Goal: Task Accomplishment & Management: Complete application form

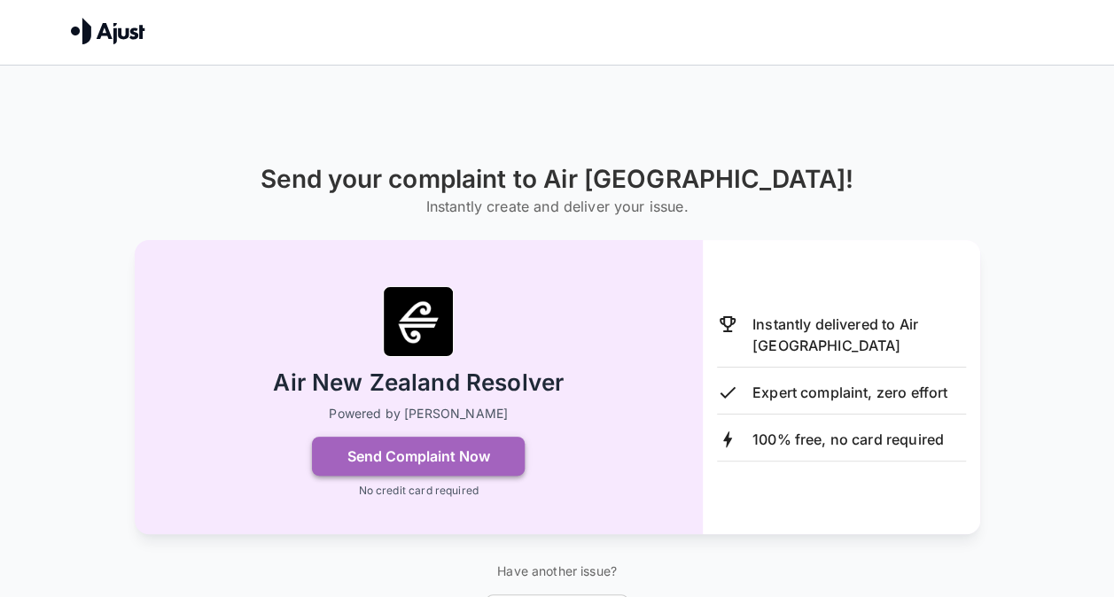
click at [440, 457] on button "Send Complaint Now" at bounding box center [418, 456] width 213 height 39
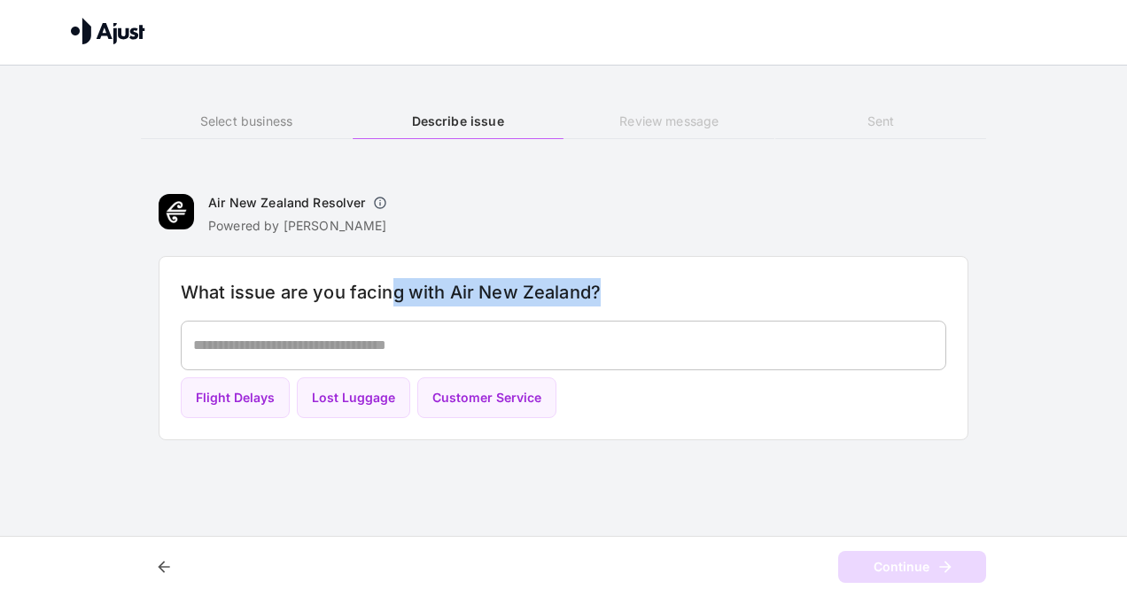
drag, startPoint x: 395, startPoint y: 298, endPoint x: 451, endPoint y: 315, distance: 58.3
click at [451, 315] on div "What issue are you facing with Air New Zealand? * ​ Flight Delays Lost Luggage …" at bounding box center [564, 348] width 810 height 185
click at [253, 393] on button "Flight Delays" at bounding box center [235, 399] width 109 height 42
type textarea "**********"
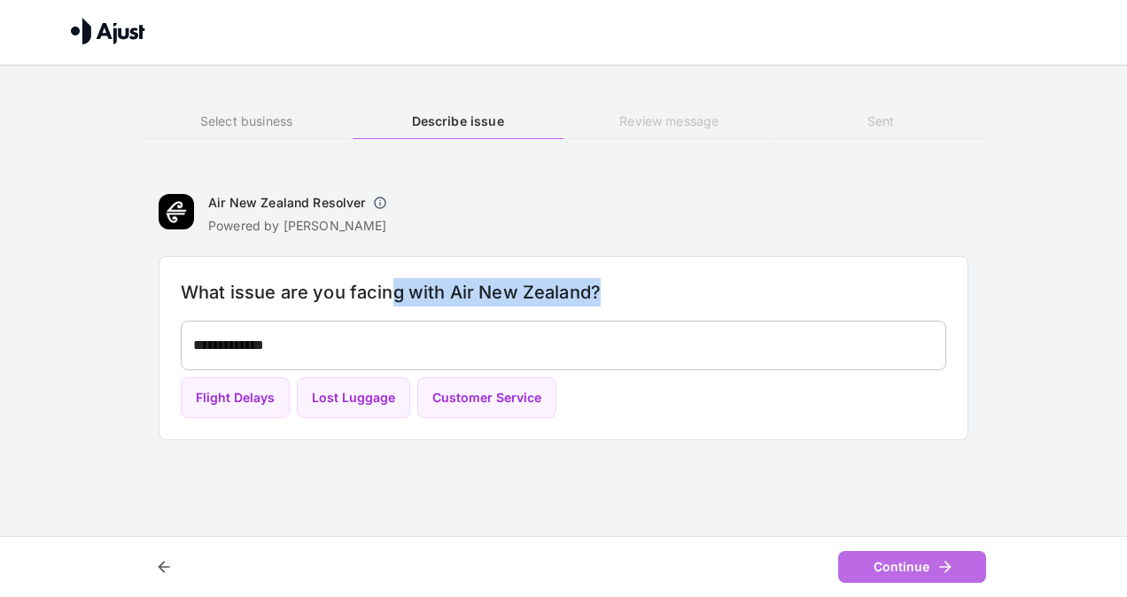
click at [891, 560] on button "Continue" at bounding box center [912, 567] width 148 height 33
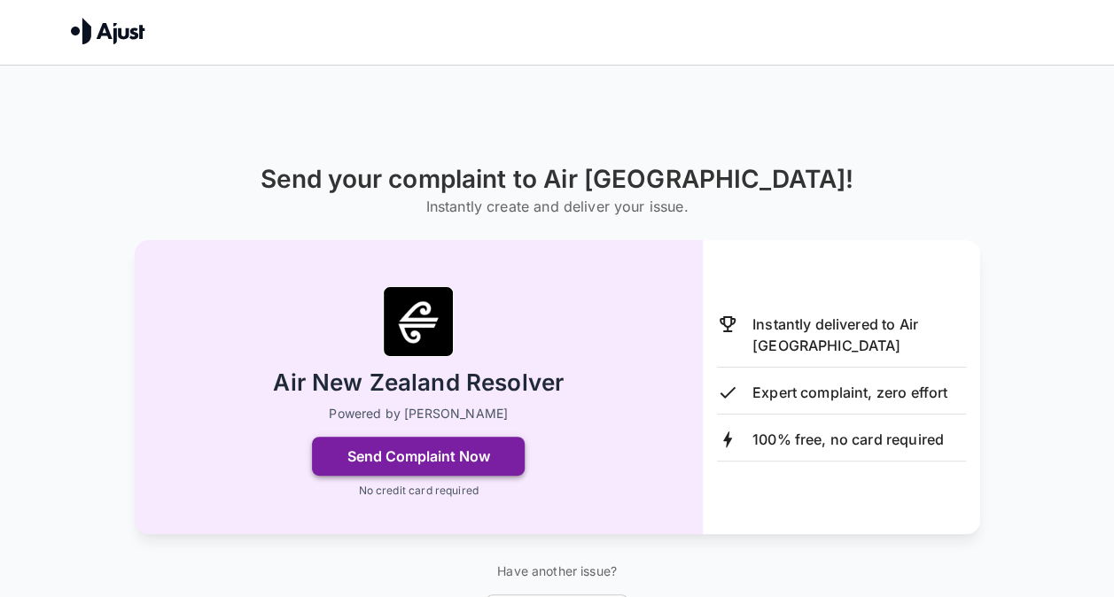
click at [385, 448] on button "Send Complaint Now" at bounding box center [418, 456] width 213 height 39
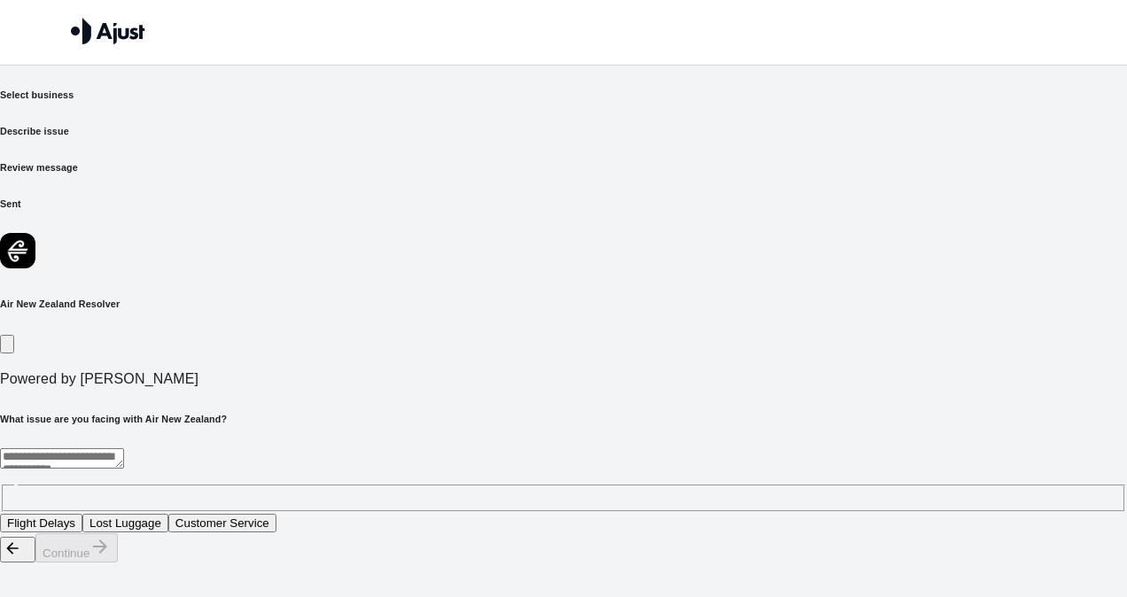
click at [82, 514] on button "Flight Delays" at bounding box center [41, 523] width 82 height 19
click at [168, 514] on button "Lost Luggage" at bounding box center [125, 523] width 86 height 19
click at [82, 514] on button "Flight Delays" at bounding box center [41, 523] width 82 height 19
click at [118, 562] on button "Continue" at bounding box center [76, 547] width 82 height 29
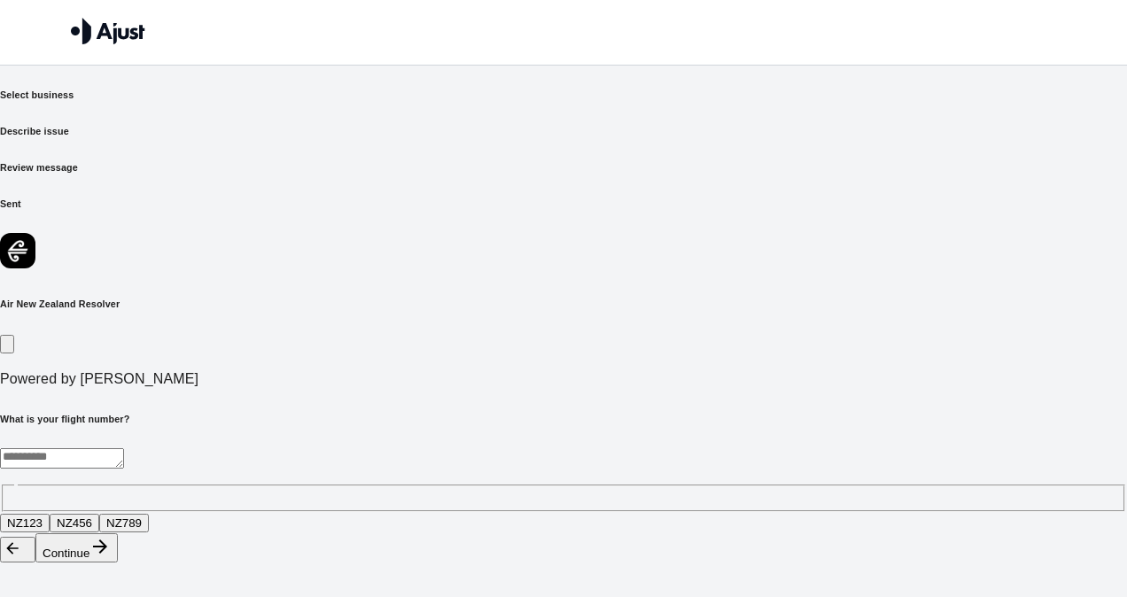
click at [124, 448] on textarea at bounding box center [62, 458] width 124 height 20
type textarea "***"
click at [118, 563] on button "Continue" at bounding box center [76, 547] width 82 height 29
click at [260, 448] on textarea "***" at bounding box center [371, 458] width 742 height 20
type textarea "**********"
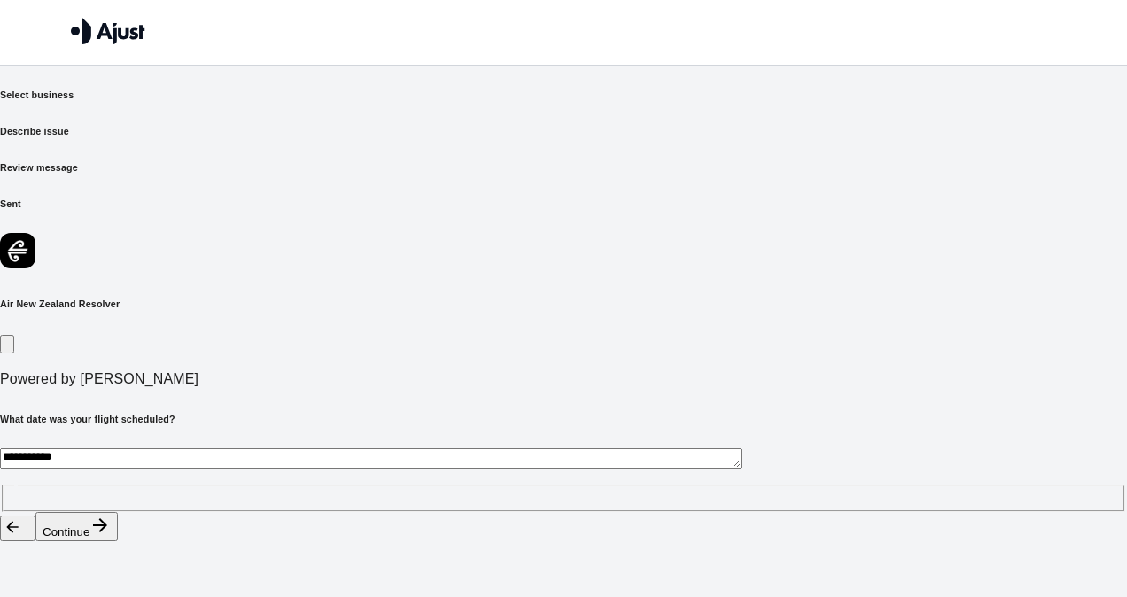
click at [118, 541] on button "Continue" at bounding box center [76, 526] width 82 height 29
click at [351, 448] on textarea "**********" at bounding box center [371, 458] width 742 height 20
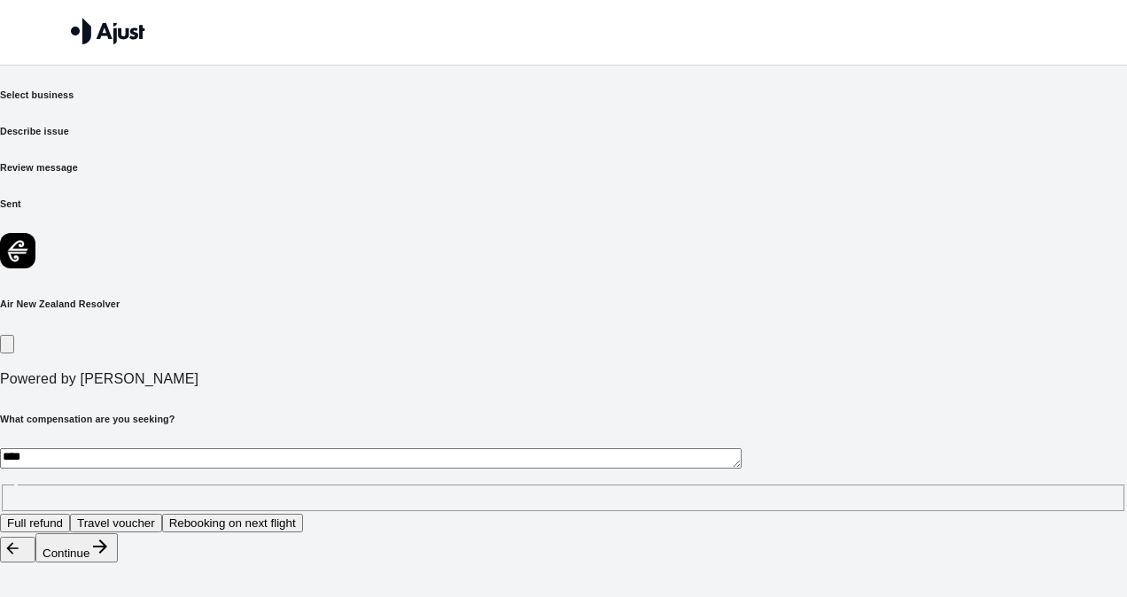
type textarea "****"
click at [118, 562] on button "Continue" at bounding box center [76, 547] width 82 height 29
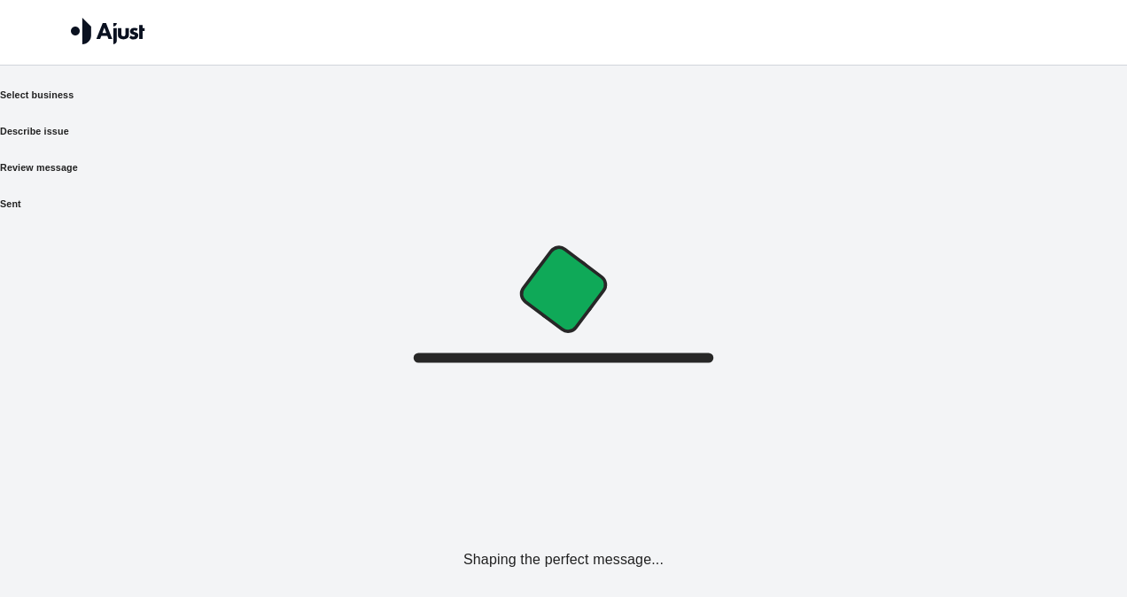
click at [861, 526] on div "Select business Describe issue Review message Sent Shaping the perfect message.…" at bounding box center [563, 310] width 1127 height 444
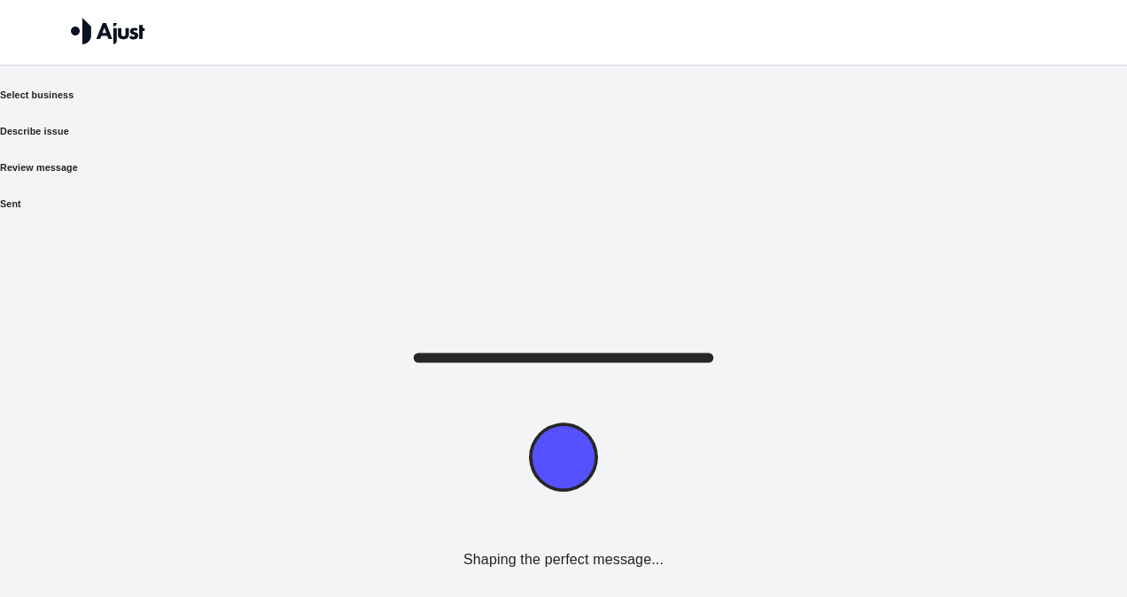
click at [859, 525] on div "Select business Describe issue Review message Sent Shaping the perfect message.…" at bounding box center [563, 310] width 1127 height 444
click at [861, 526] on div "Select business Describe issue Review message Sent Shaping the perfect message.…" at bounding box center [563, 310] width 1127 height 444
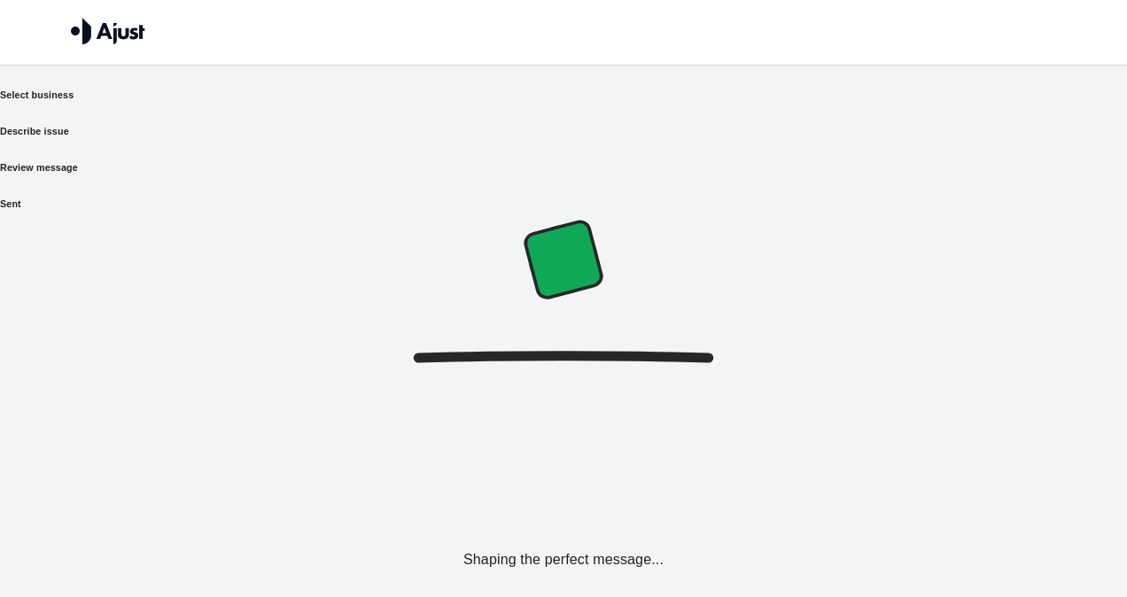
click at [861, 526] on div "Select business Describe issue Review message Sent Shaping the perfect message.…" at bounding box center [563, 310] width 1127 height 444
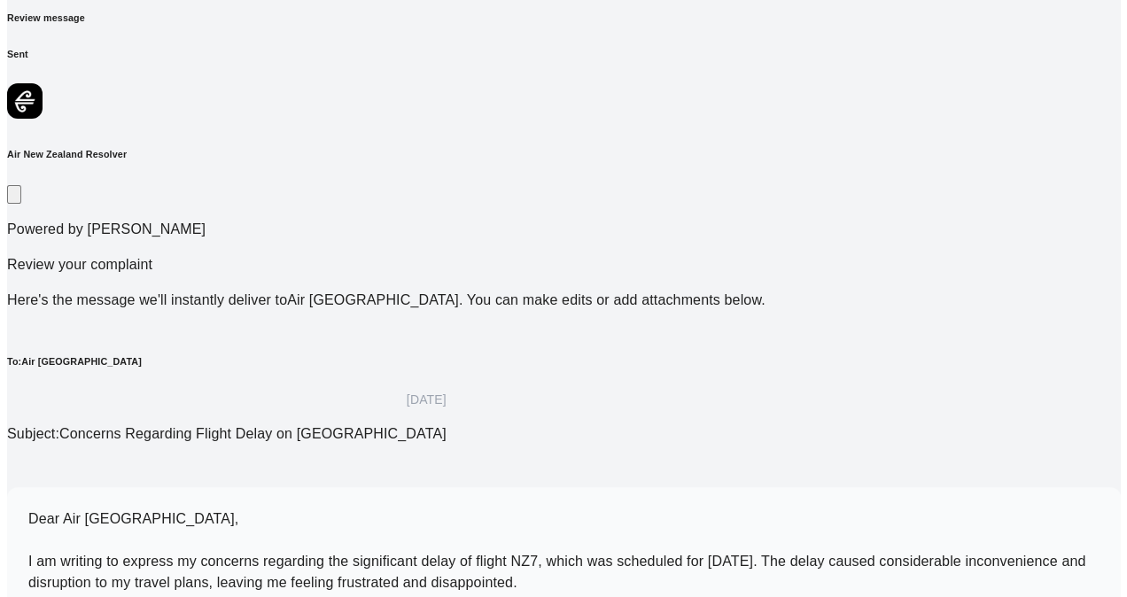
scroll to position [191, 0]
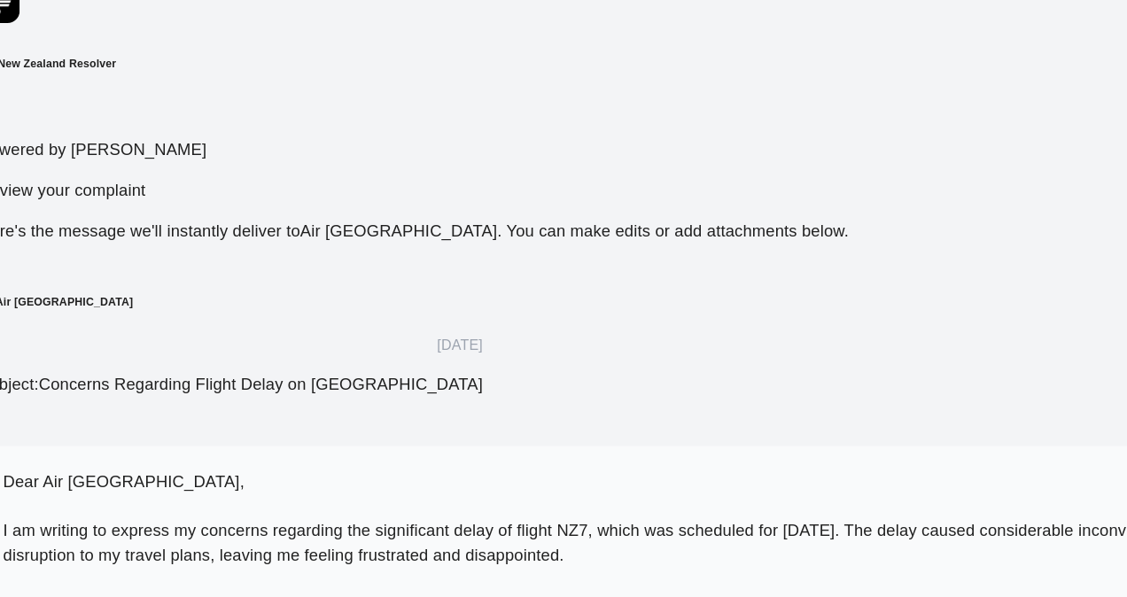
drag, startPoint x: 60, startPoint y: 354, endPoint x: 82, endPoint y: 354, distance: 21.3
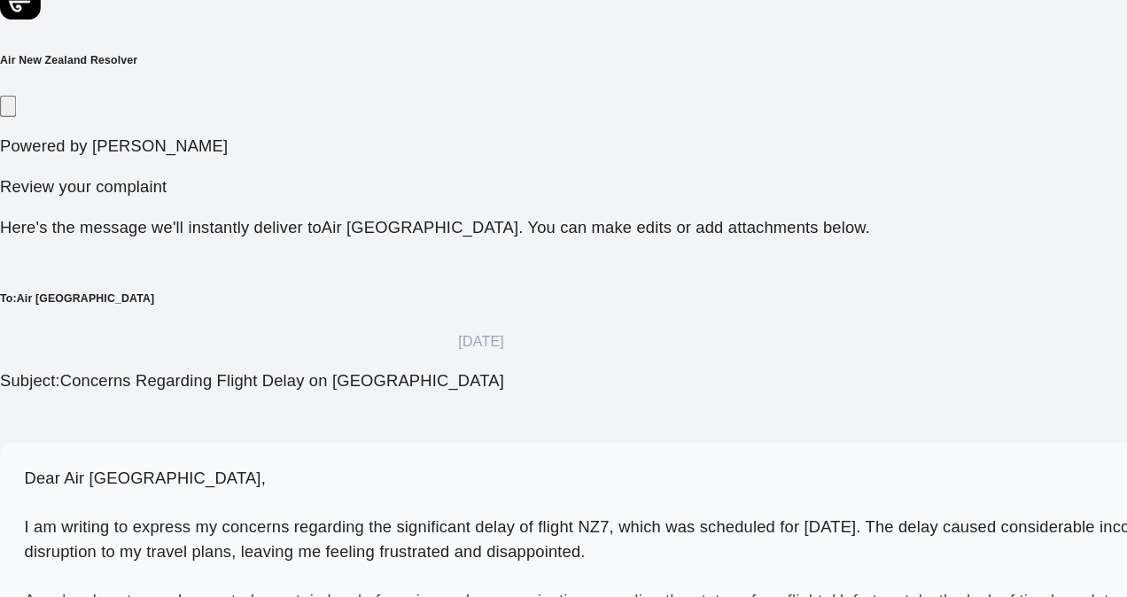
scroll to position [19, 0]
drag, startPoint x: 163, startPoint y: 360, endPoint x: 167, endPoint y: 376, distance: 16.3
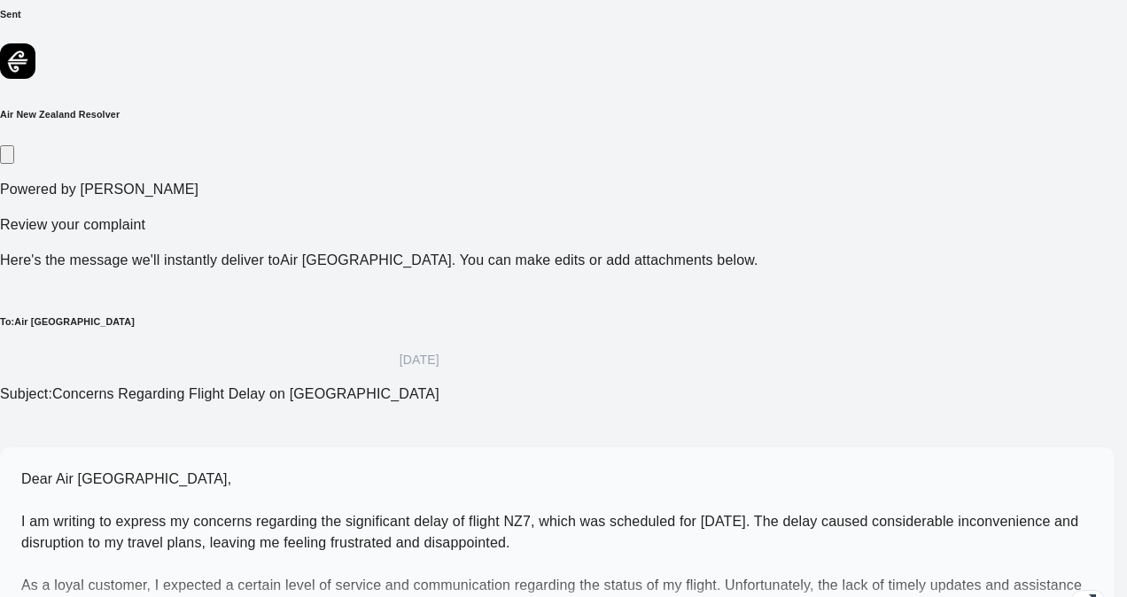
scroll to position [59, 0]
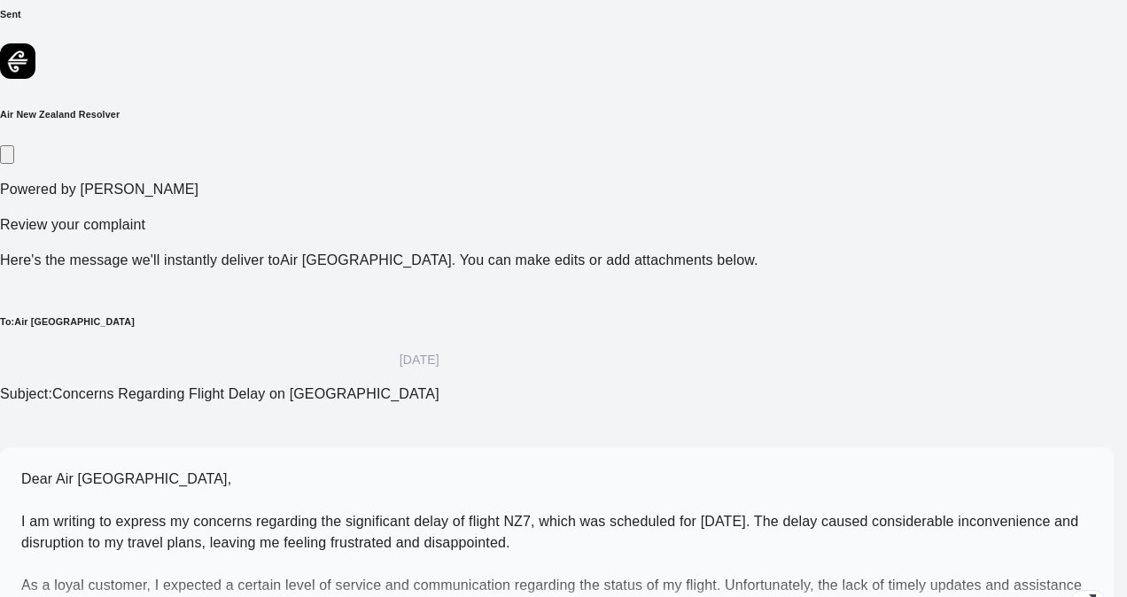
drag, startPoint x: 116, startPoint y: 383, endPoint x: 148, endPoint y: 370, distance: 34.2
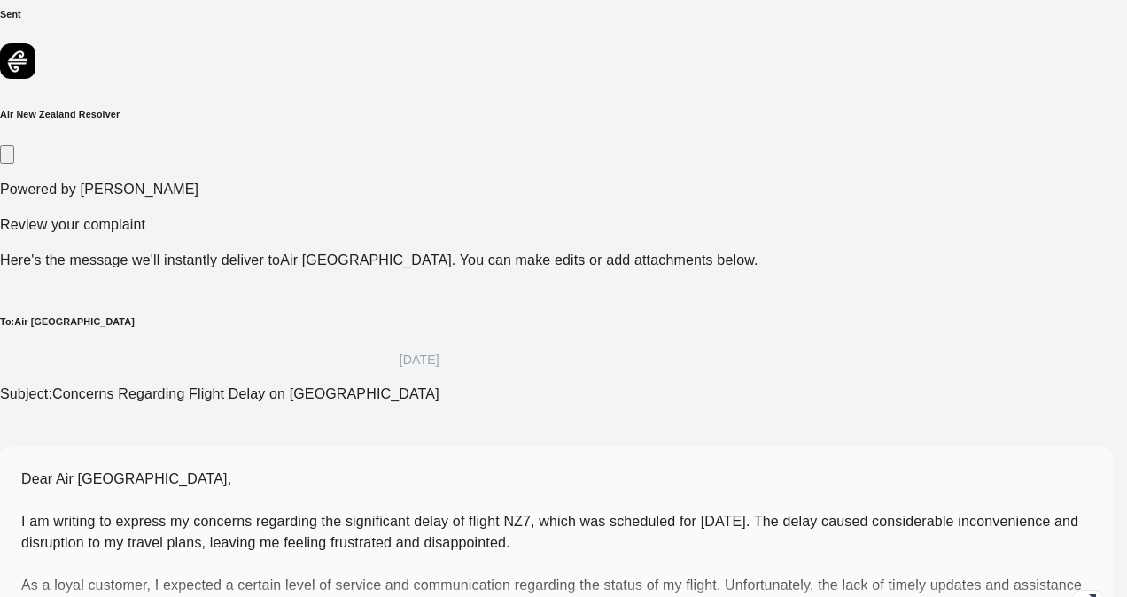
drag, startPoint x: 119, startPoint y: 379, endPoint x: 72, endPoint y: 343, distance: 59.4
drag, startPoint x: 72, startPoint y: 343, endPoint x: 413, endPoint y: 310, distance: 342.7
drag, startPoint x: 83, startPoint y: 379, endPoint x: 136, endPoint y: 376, distance: 52.4
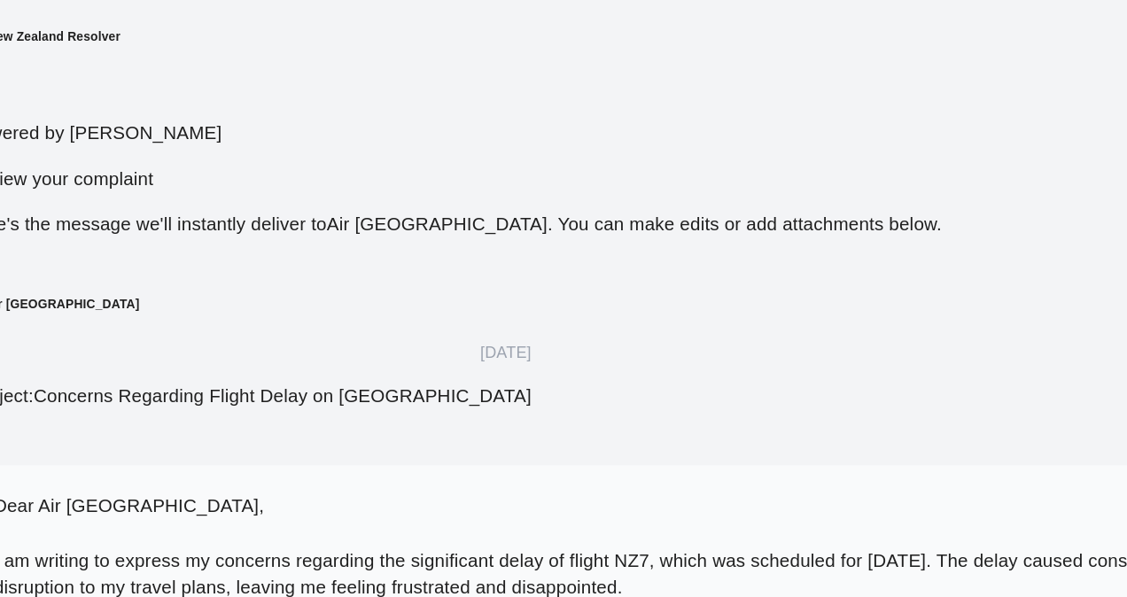
scroll to position [190, 0]
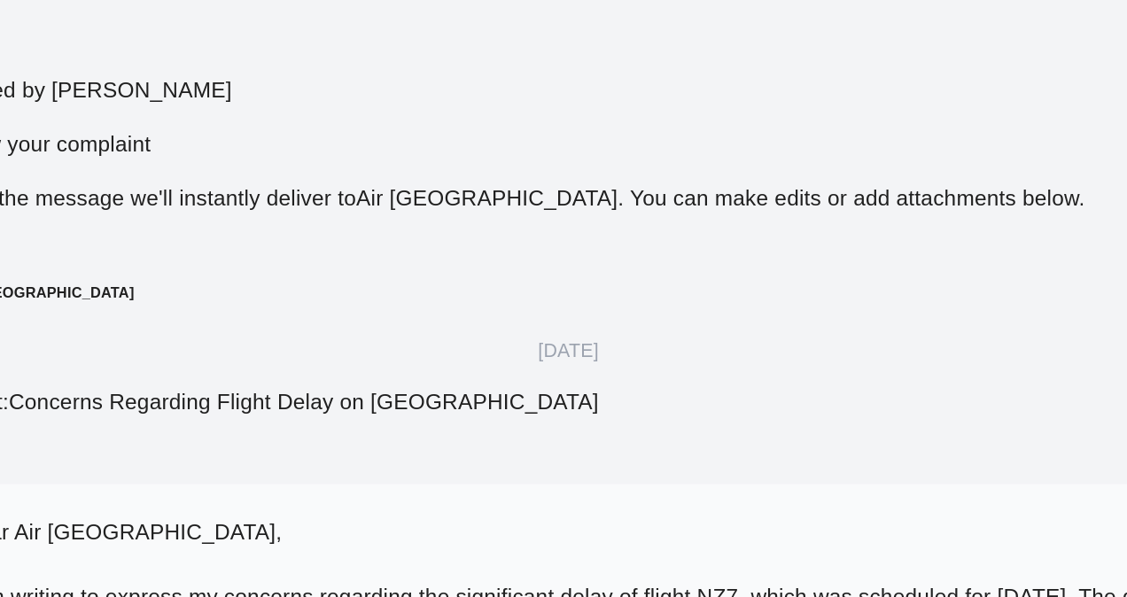
scroll to position [190, 0]
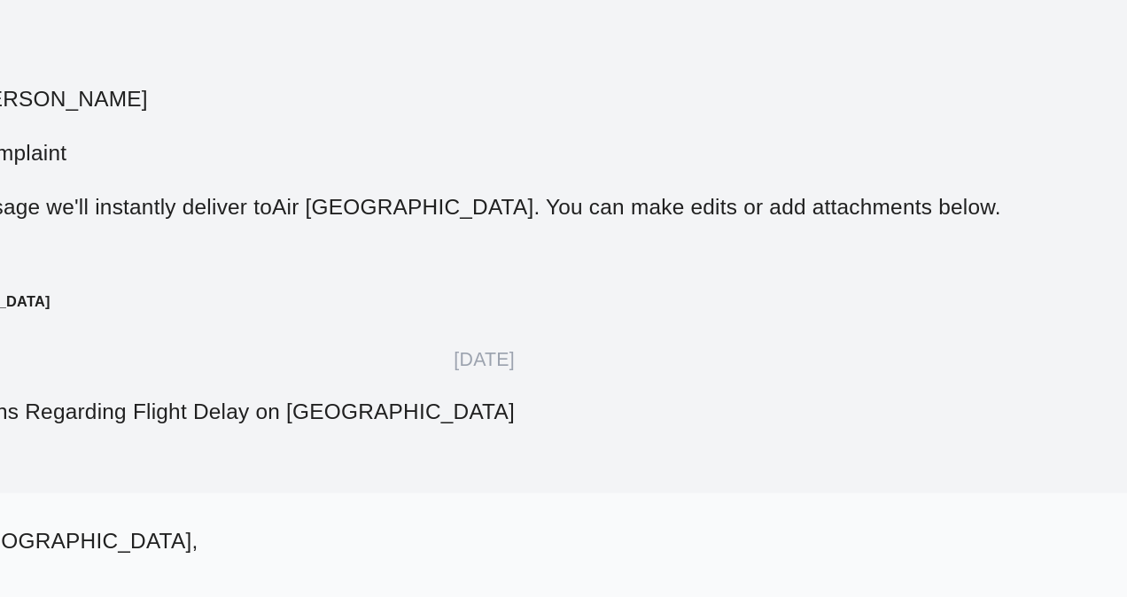
drag, startPoint x: 107, startPoint y: 378, endPoint x: 140, endPoint y: 407, distance: 43.9
drag, startPoint x: 143, startPoint y: 381, endPoint x: 275, endPoint y: 401, distance: 133.6
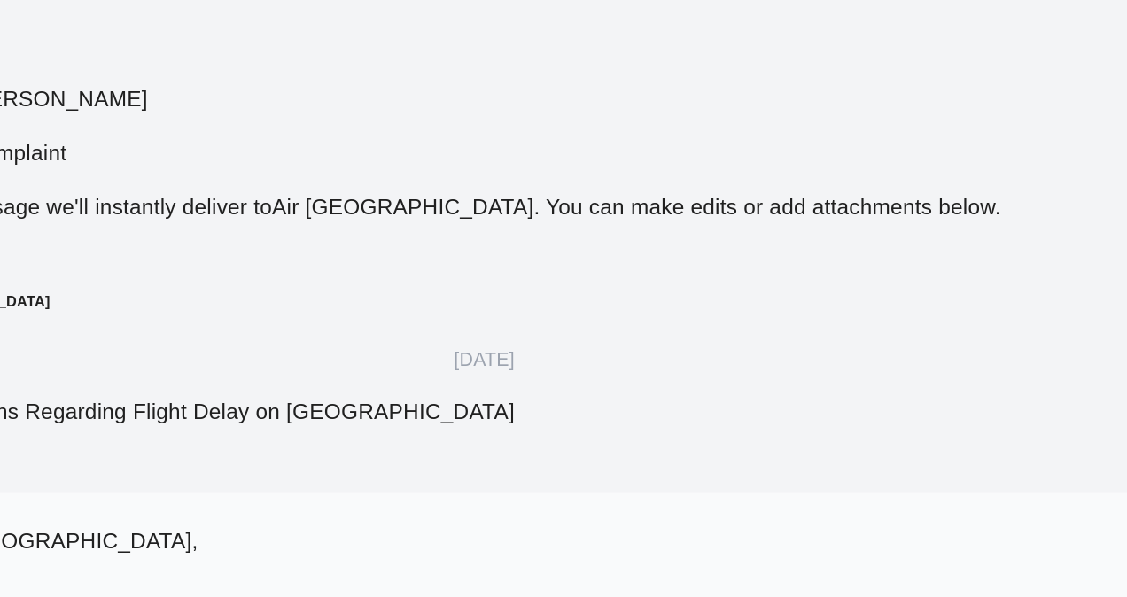
drag, startPoint x: 343, startPoint y: 278, endPoint x: 462, endPoint y: 250, distance: 122.1
drag, startPoint x: 139, startPoint y: 425, endPoint x: 234, endPoint y: 418, distance: 95.1
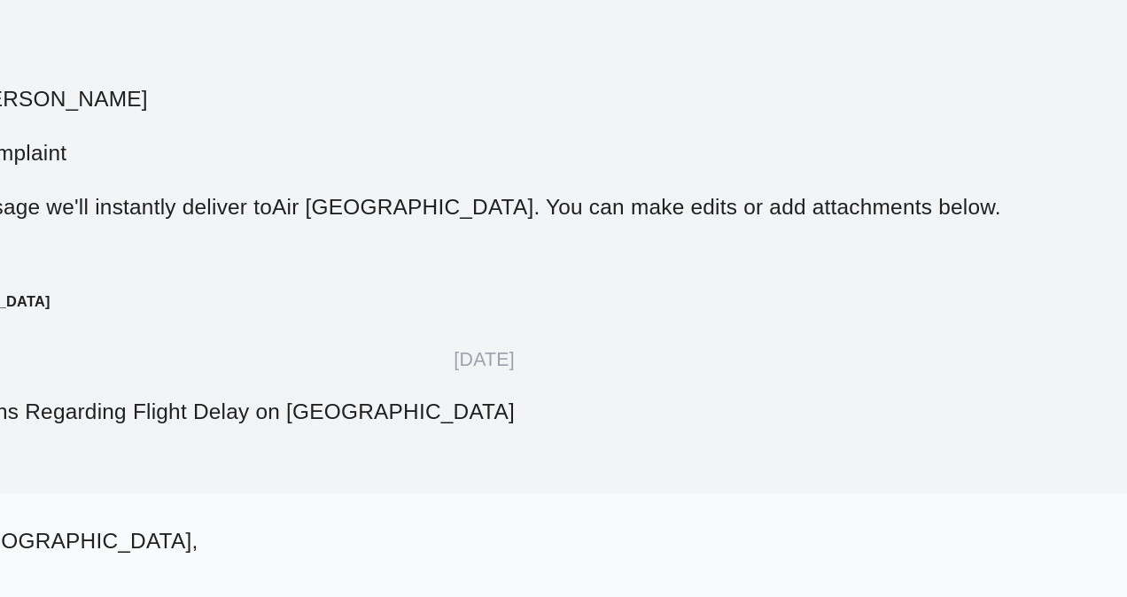
drag, startPoint x: 234, startPoint y: 418, endPoint x: 274, endPoint y: 412, distance: 40.4
drag, startPoint x: 274, startPoint y: 412, endPoint x: 287, endPoint y: 417, distance: 14.3
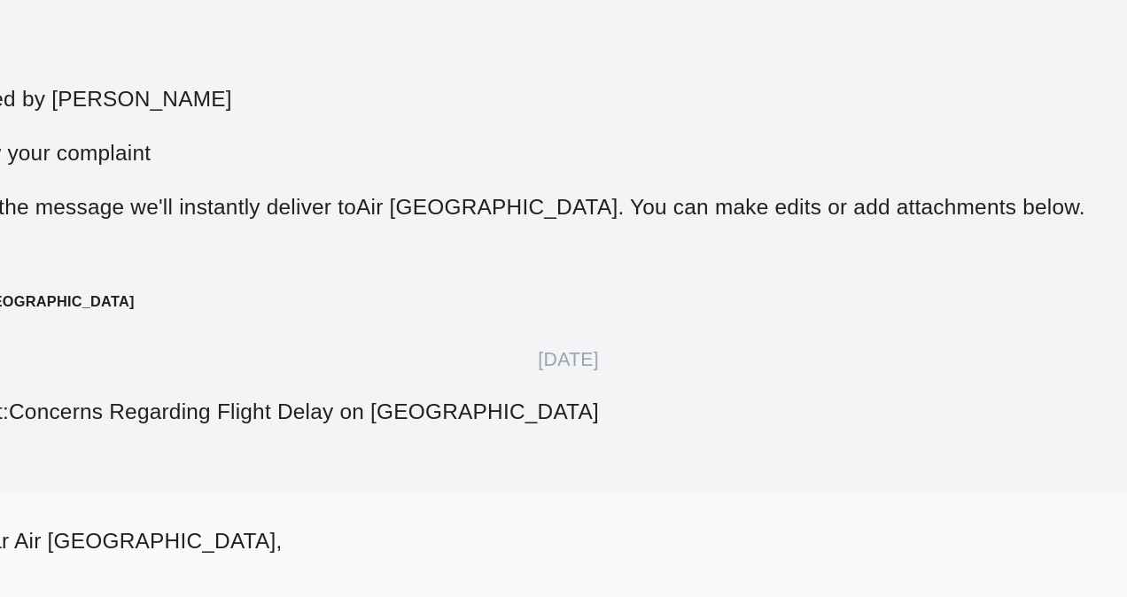
scroll to position [426, 0]
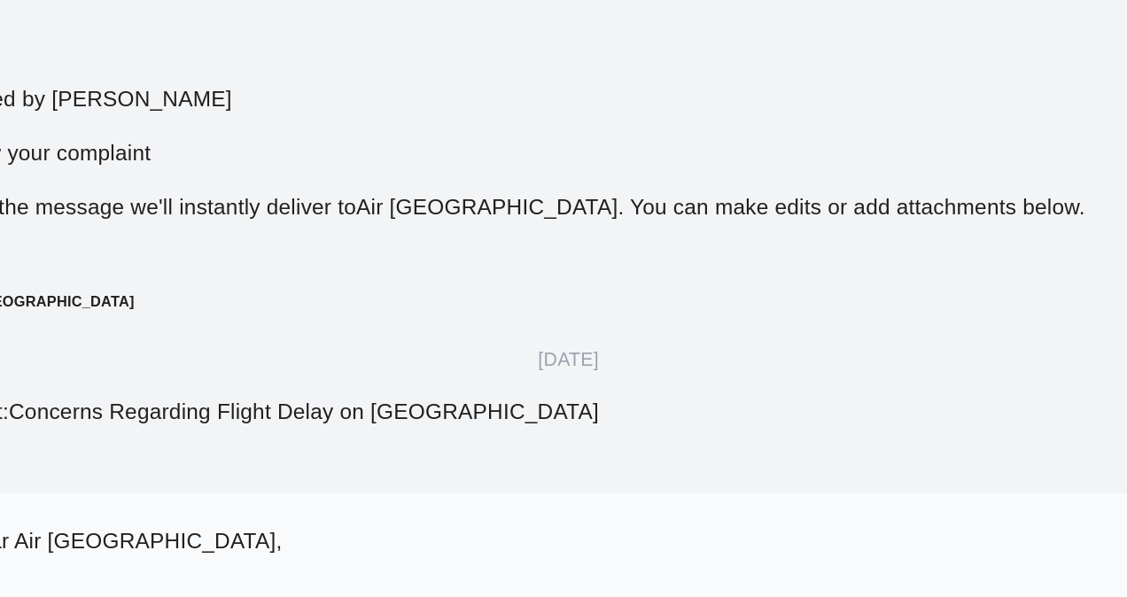
scroll to position [467, 0]
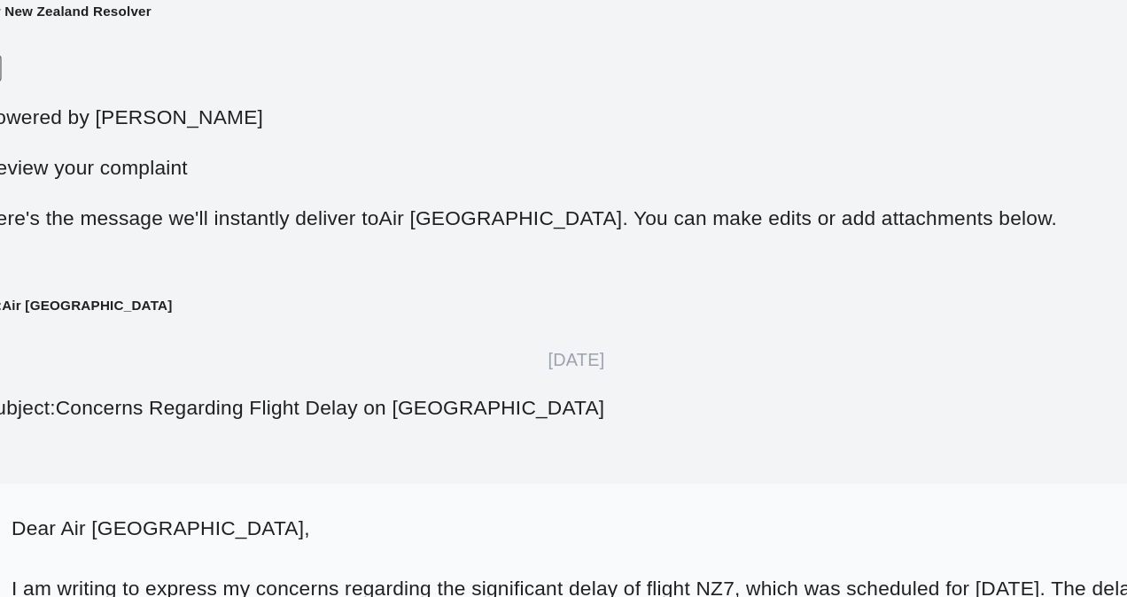
scroll to position [190, 0]
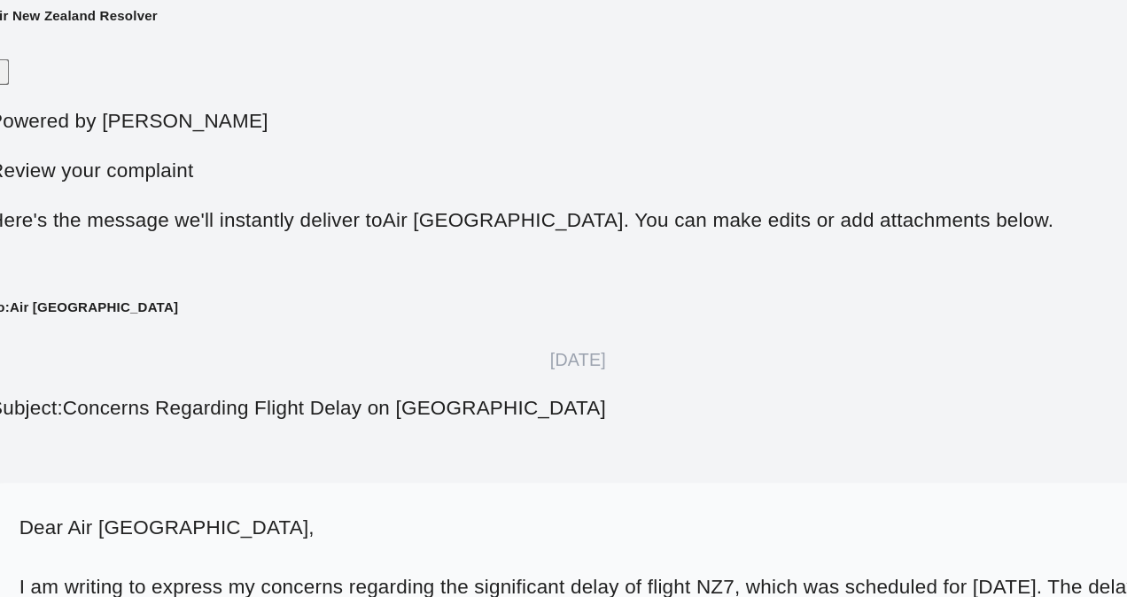
drag, startPoint x: 90, startPoint y: 385, endPoint x: 234, endPoint y: 401, distance: 145.4
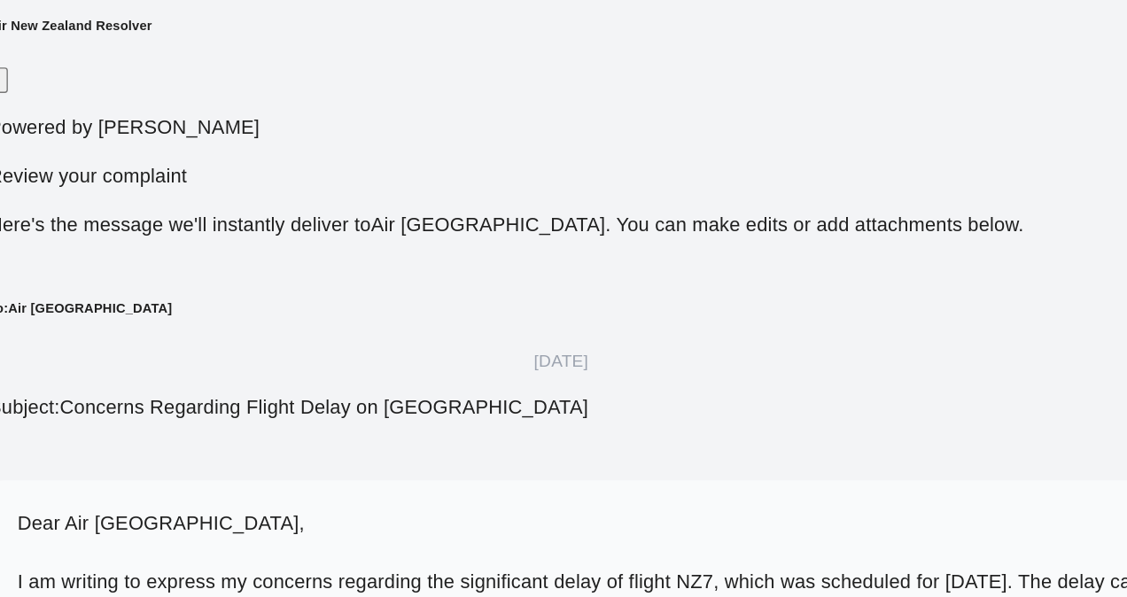
scroll to position [190, 0]
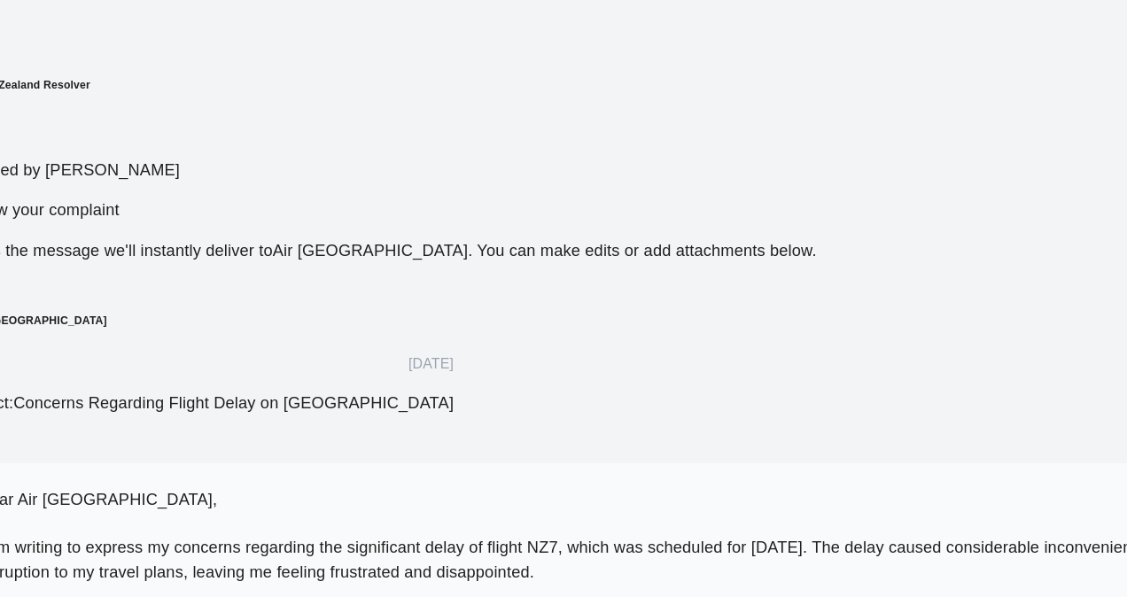
scroll to position [591, 0]
drag, startPoint x: 142, startPoint y: 376, endPoint x: 369, endPoint y: 372, distance: 226.9
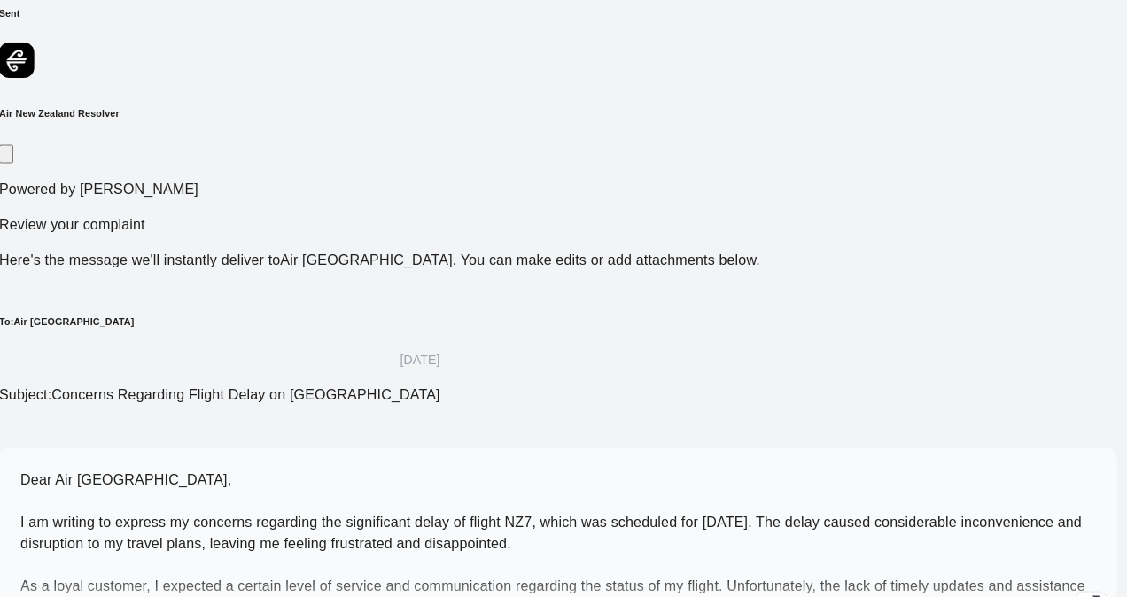
scroll to position [190, 0]
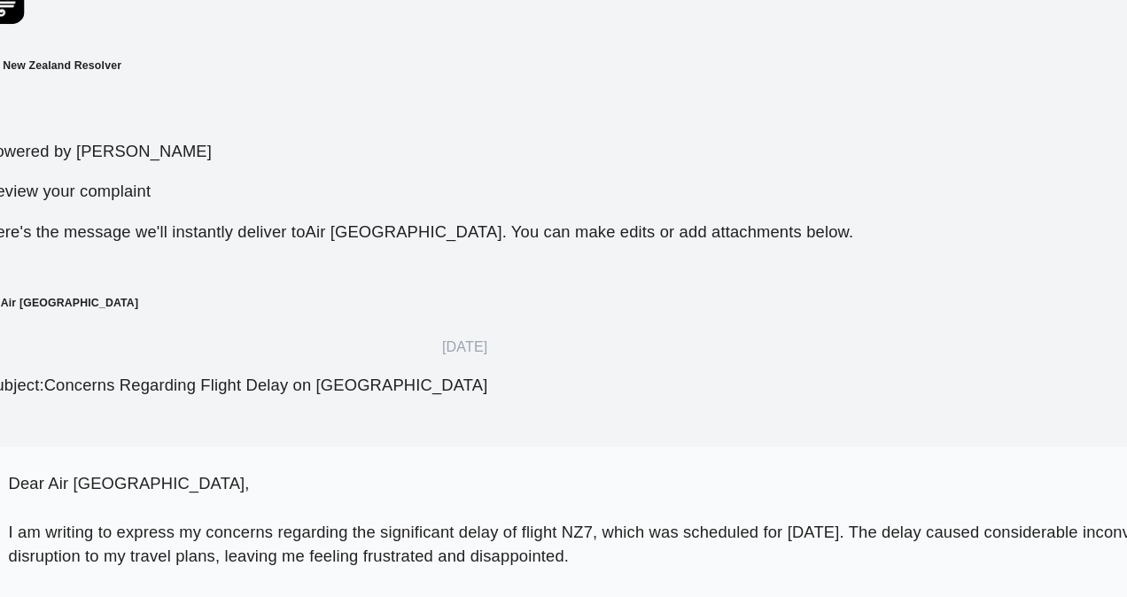
scroll to position [30, 0]
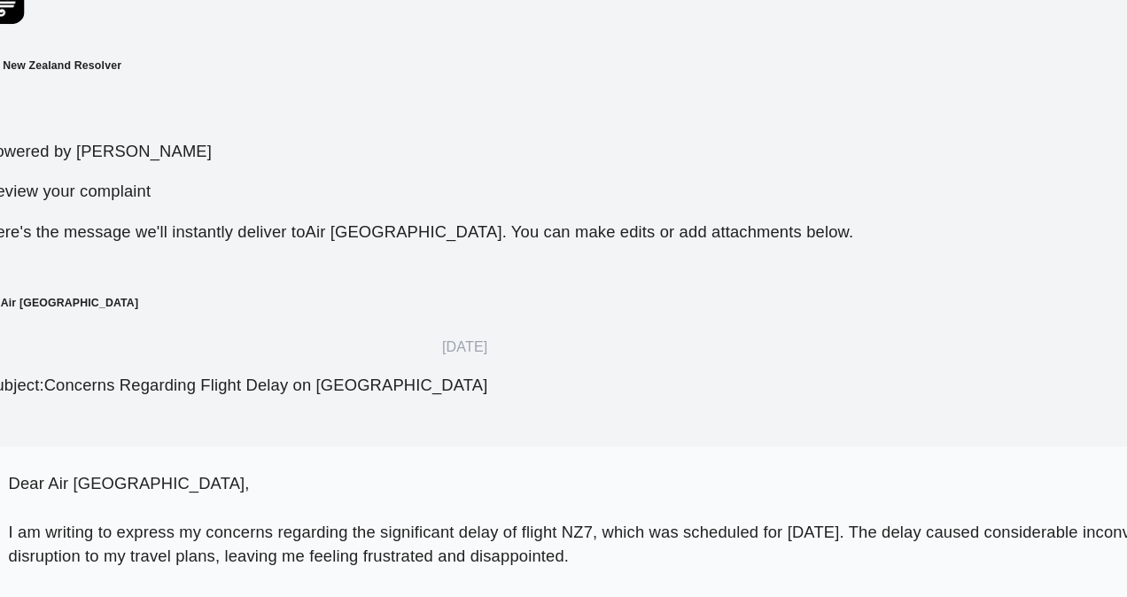
scroll to position [672, 0]
drag, startPoint x: 242, startPoint y: 374, endPoint x: 396, endPoint y: 393, distance: 155.3
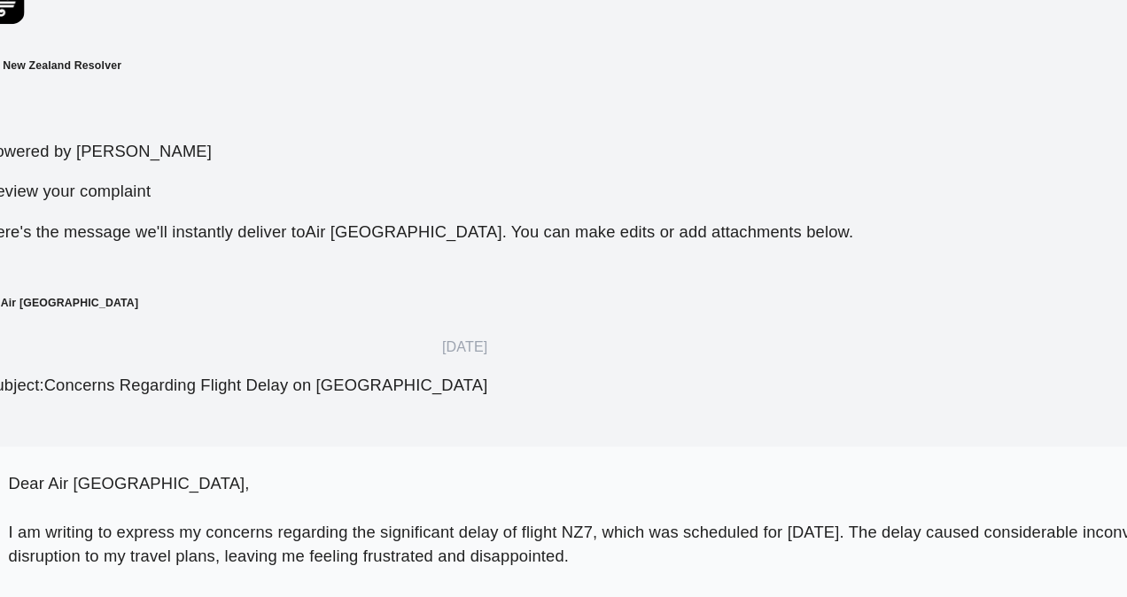
drag, startPoint x: 56, startPoint y: 377, endPoint x: 135, endPoint y: 377, distance: 78.9
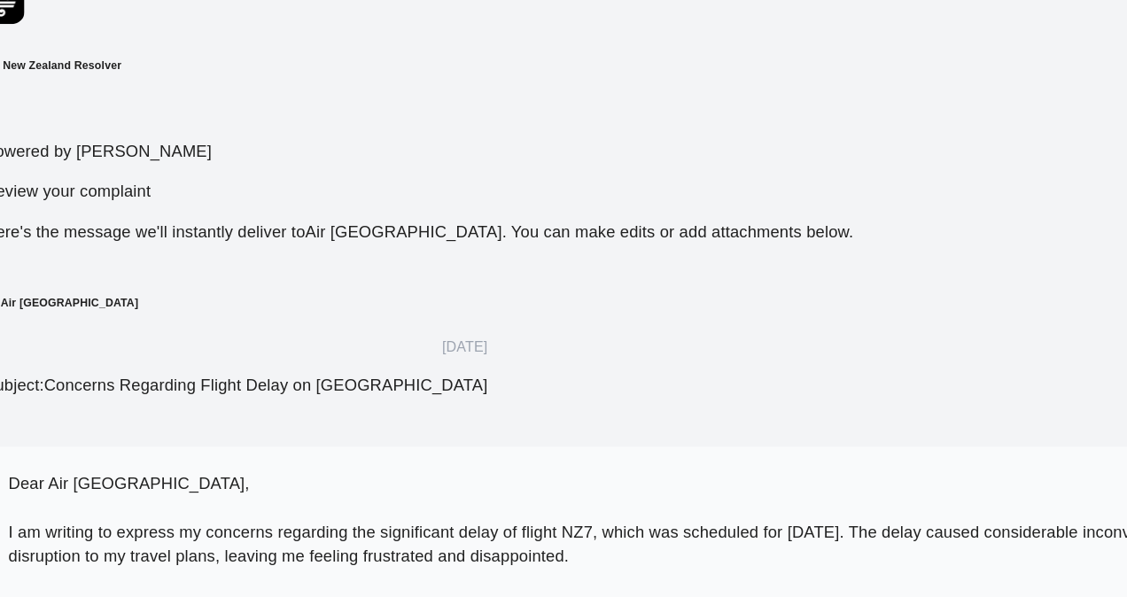
drag, startPoint x: 135, startPoint y: 377, endPoint x: 222, endPoint y: 384, distance: 87.1
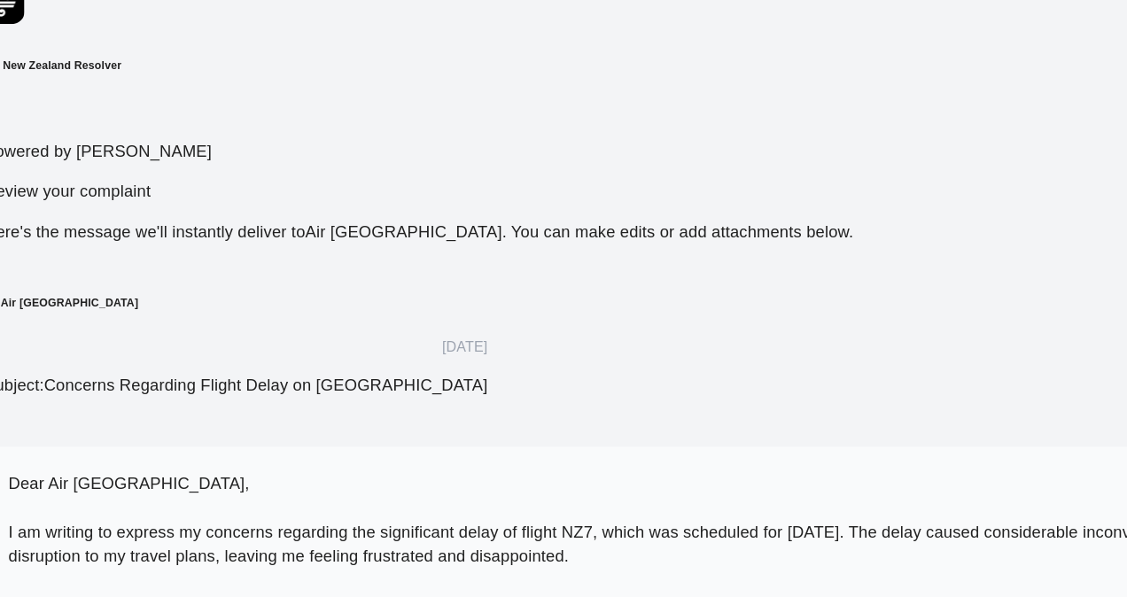
scroll to position [712, 0]
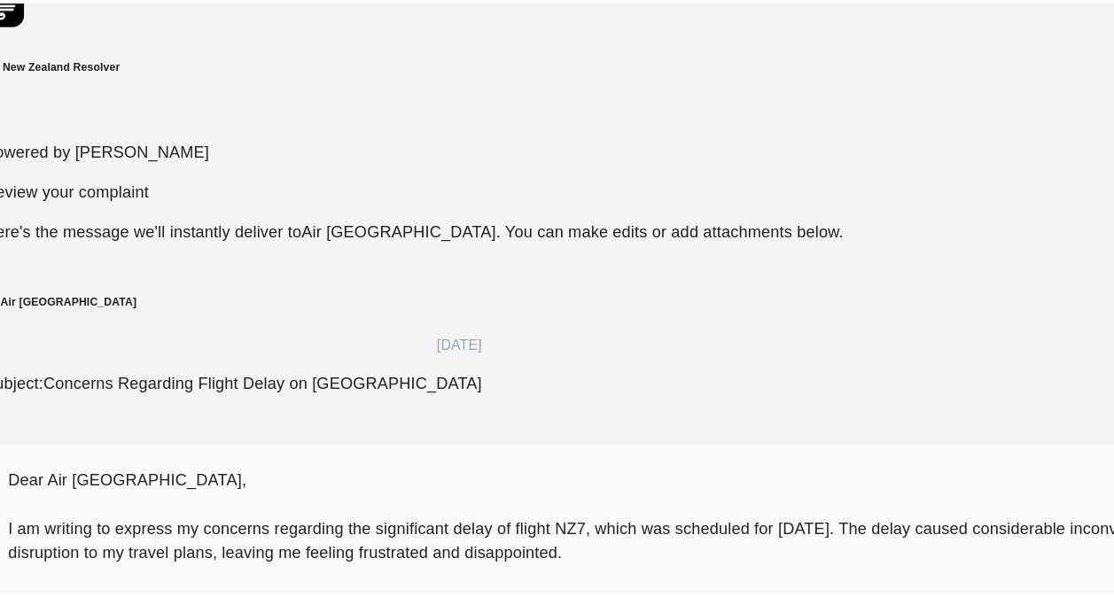
scroll to position [773, 0]
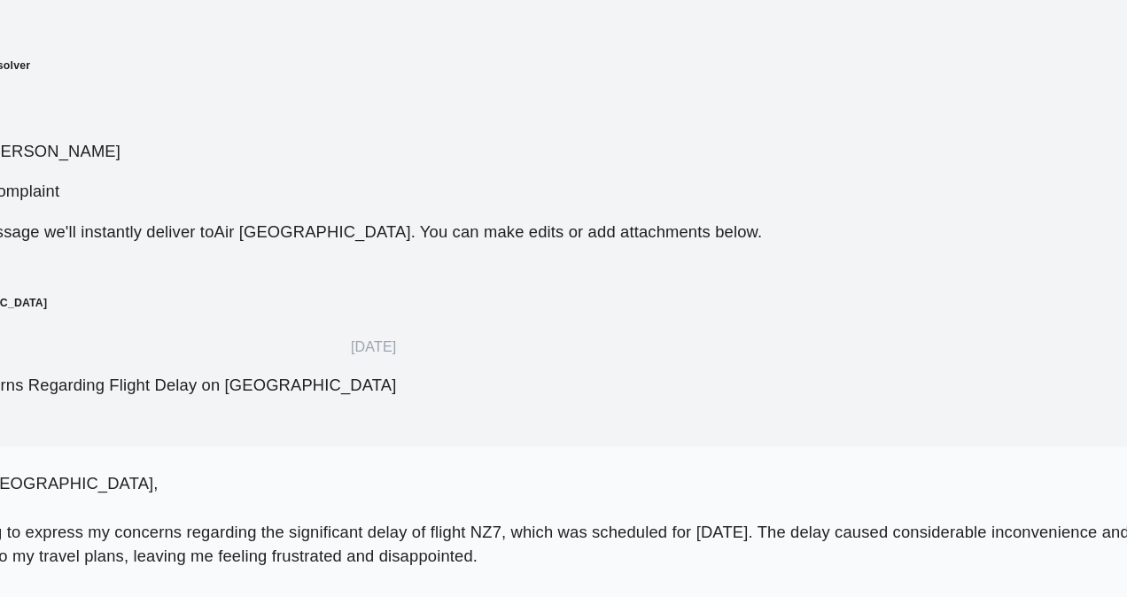
type textarea "**********"
drag, startPoint x: 645, startPoint y: 532, endPoint x: 477, endPoint y: 537, distance: 168.5
drag, startPoint x: 471, startPoint y: 562, endPoint x: 272, endPoint y: 566, distance: 198.6
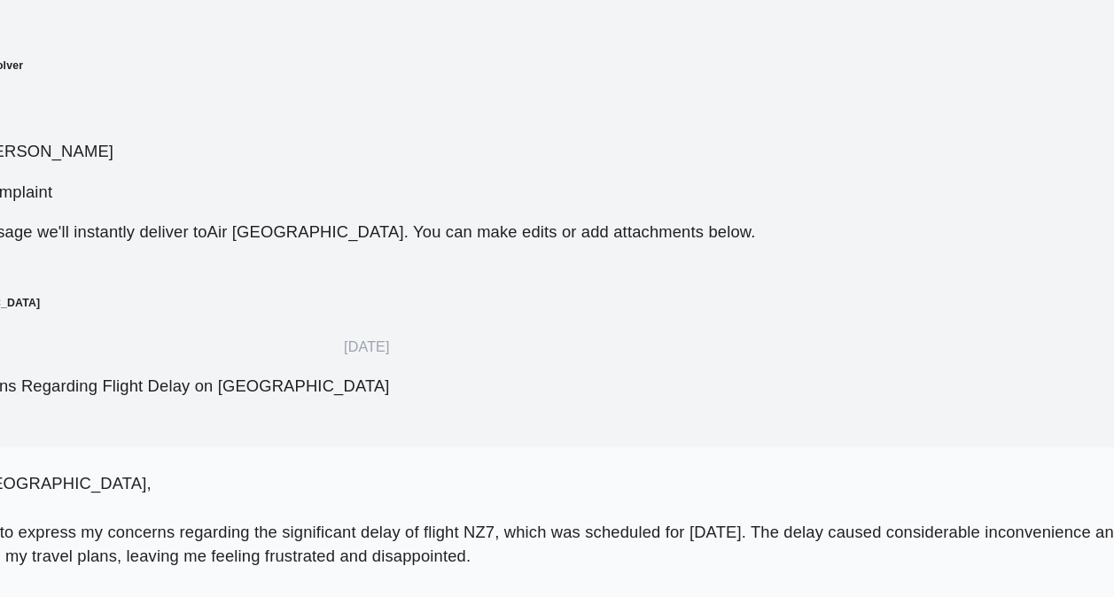
click at [528, 469] on p "Dear Air [GEOGRAPHIC_DATA], I am writing to express my concerns regarding the s…" at bounding box center [556, 543] width 1071 height 149
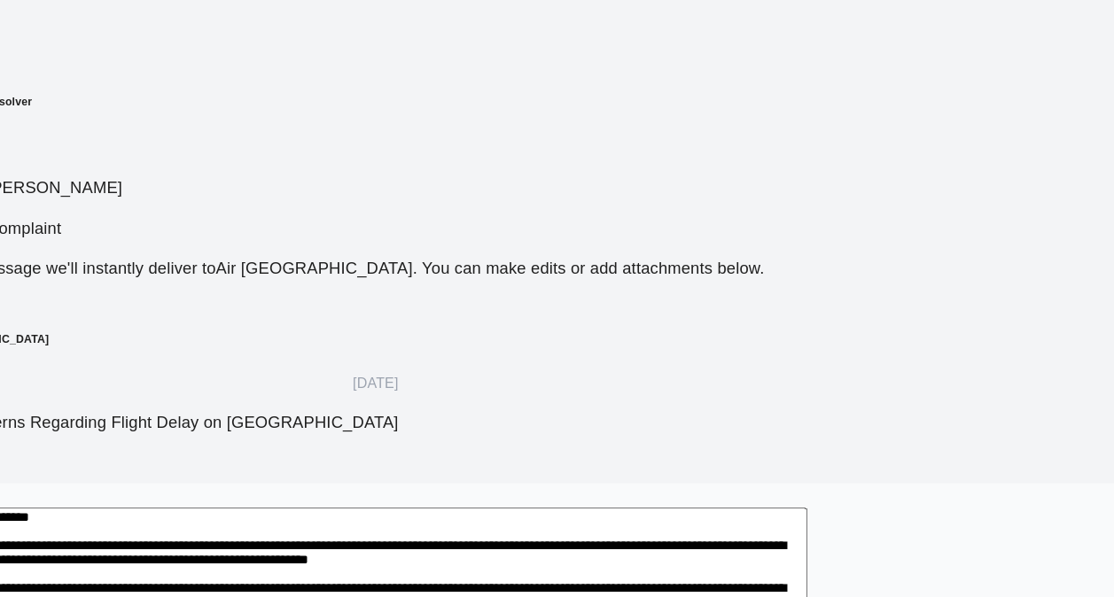
scroll to position [332, 0]
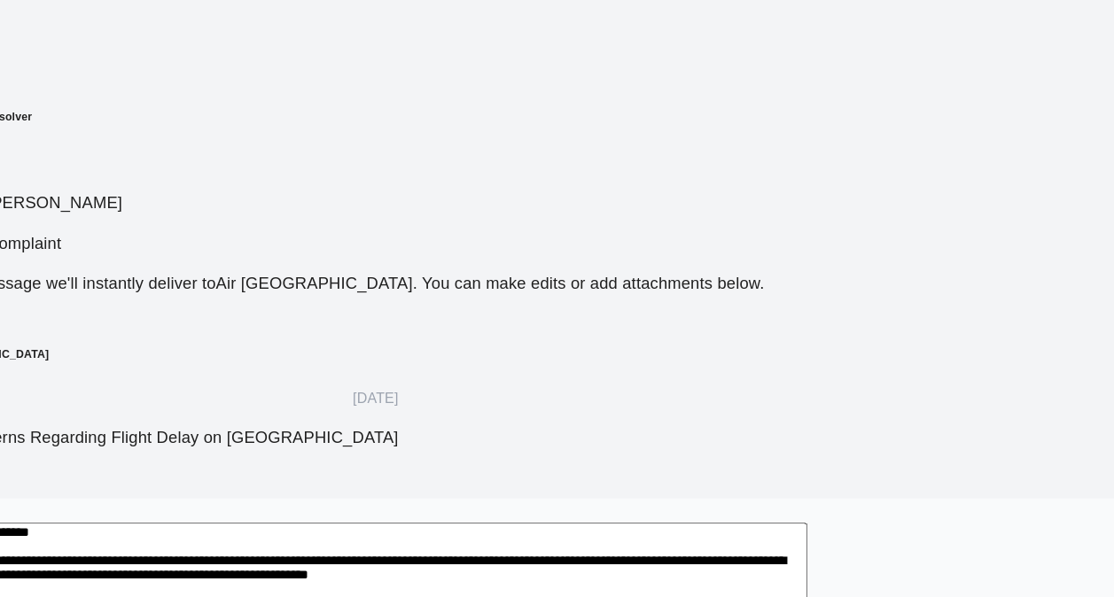
scroll to position [332, 0]
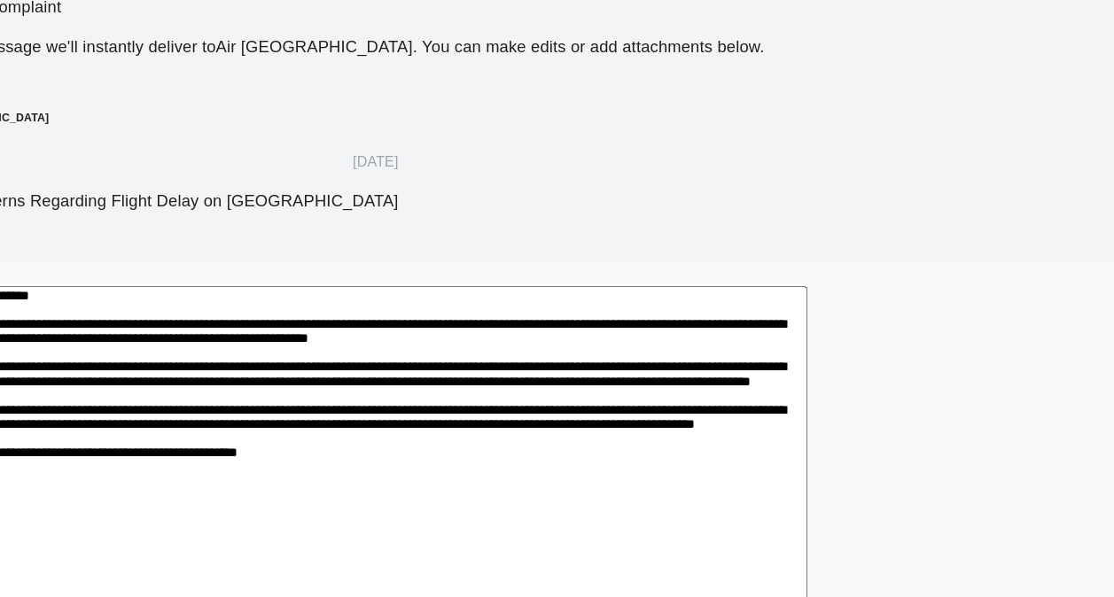
drag, startPoint x: 243, startPoint y: 579, endPoint x: 357, endPoint y: 585, distance: 114.5
drag, startPoint x: 711, startPoint y: 562, endPoint x: 463, endPoint y: 570, distance: 247.4
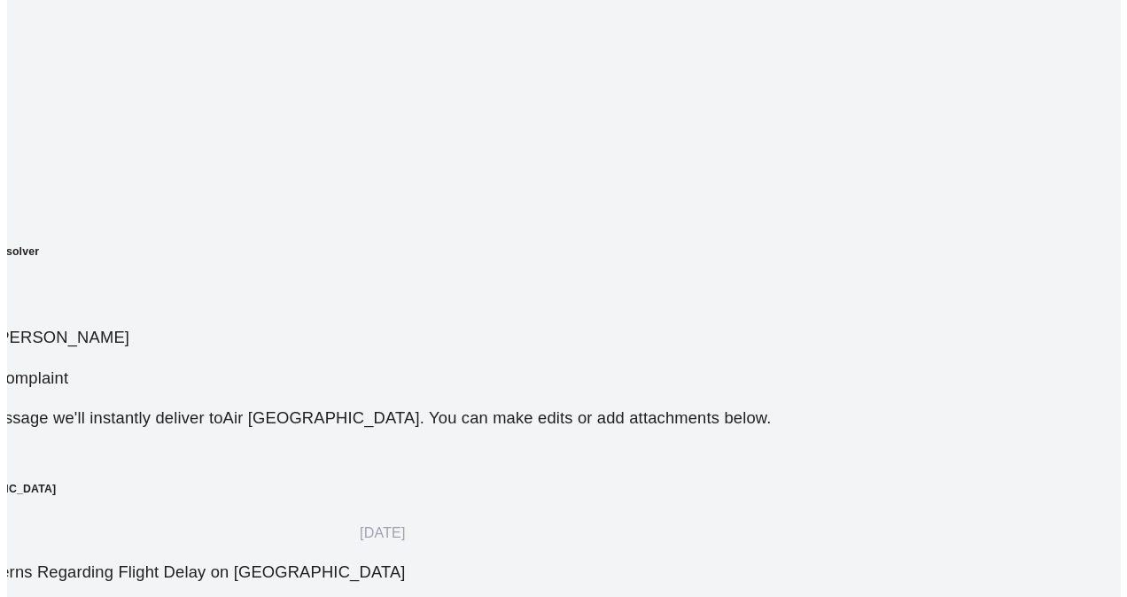
scroll to position [0, 0]
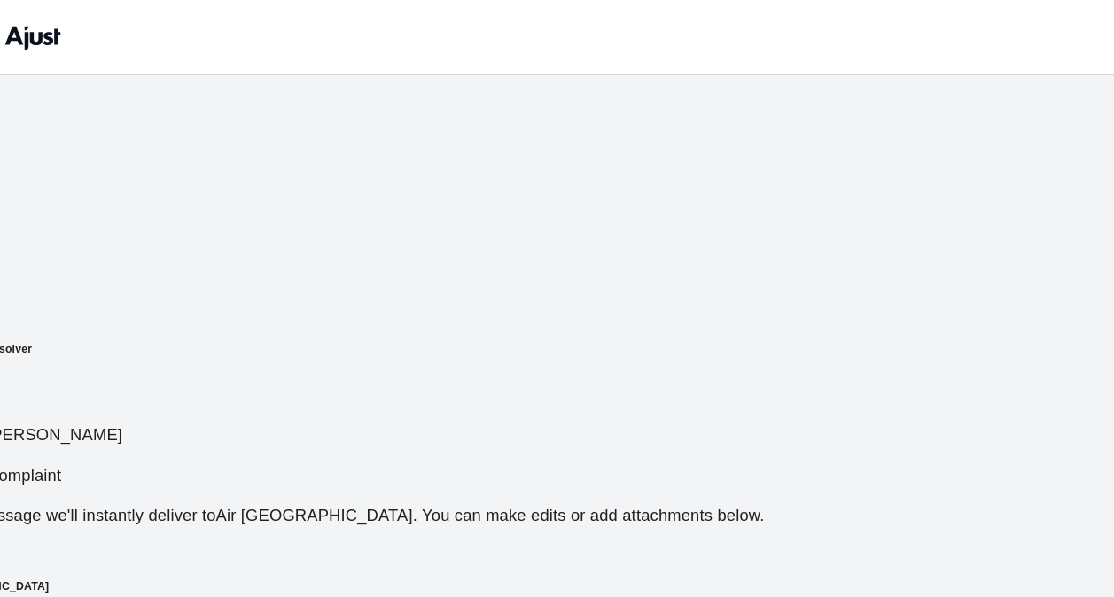
click at [655, 103] on div "Select business Describe issue Review message Sent" at bounding box center [557, 149] width 1114 height 123
click at [656, 160] on h6 "Review message" at bounding box center [557, 167] width 1114 height 14
click at [442, 124] on h6 "Describe issue" at bounding box center [557, 131] width 1114 height 14
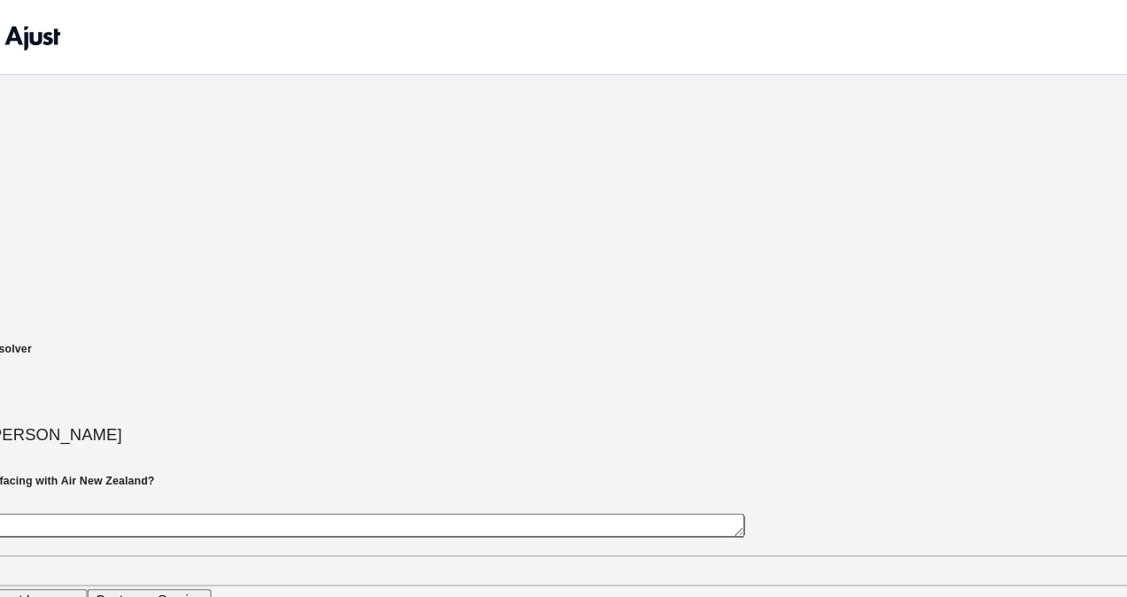
click at [671, 160] on h6 "Review message" at bounding box center [563, 167] width 1127 height 14
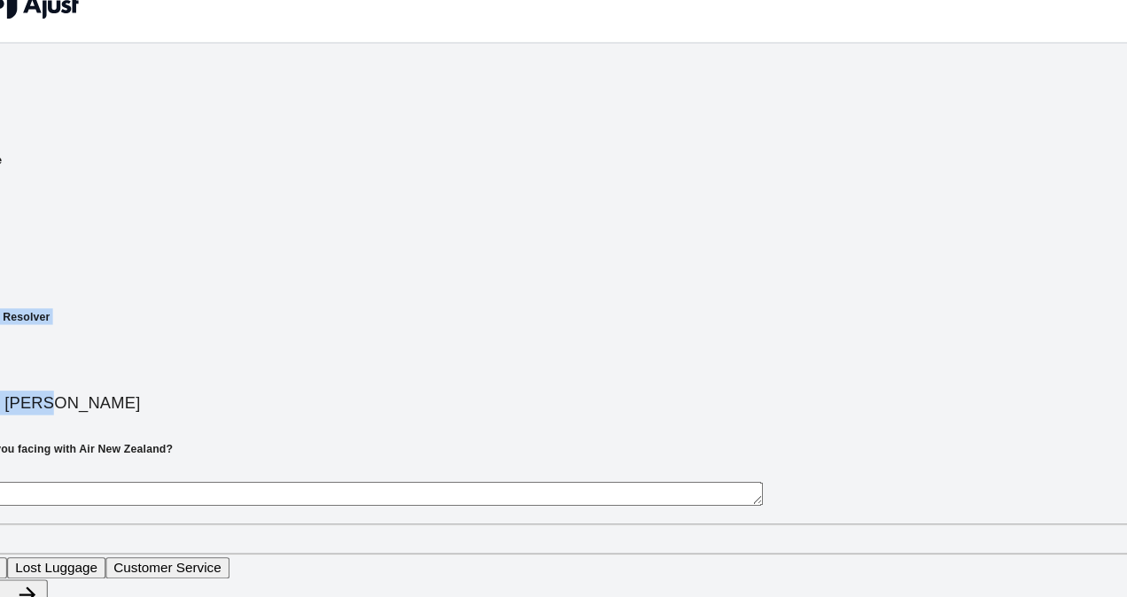
drag, startPoint x: 1016, startPoint y: 150, endPoint x: 1033, endPoint y: 244, distance: 95.4
click at [1033, 244] on div "**********" at bounding box center [563, 282] width 1127 height 564
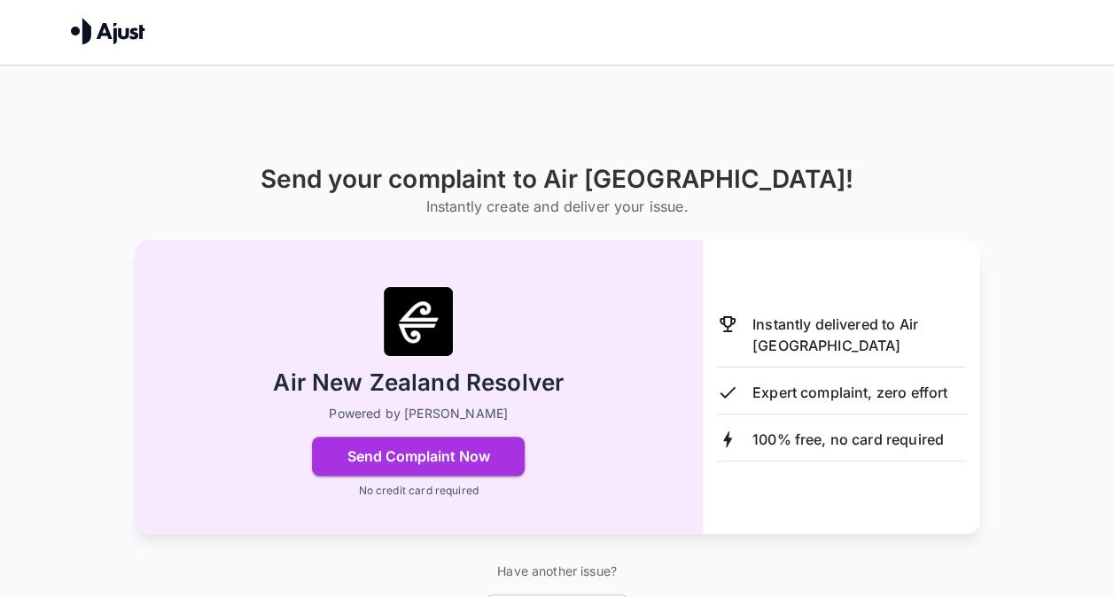
scroll to position [32, 0]
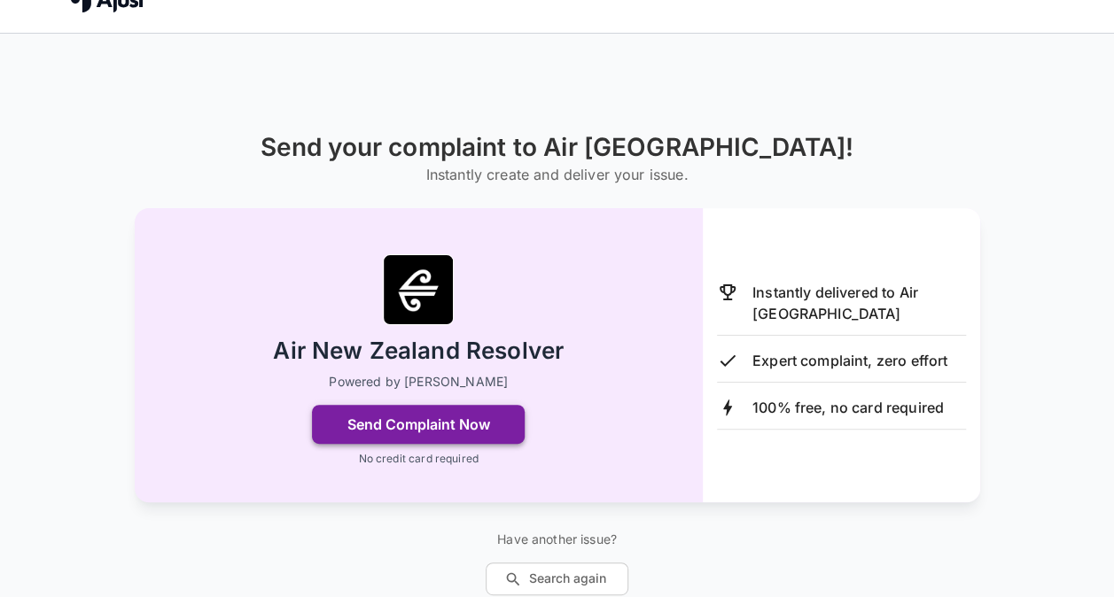
click at [431, 424] on button "Send Complaint Now" at bounding box center [418, 424] width 213 height 39
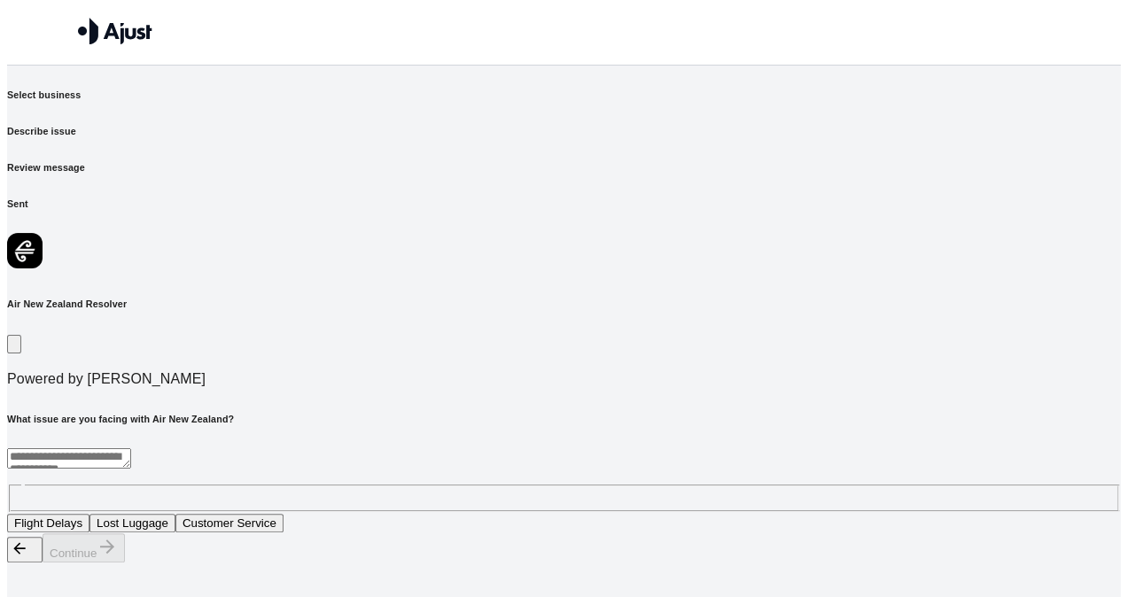
scroll to position [0, 0]
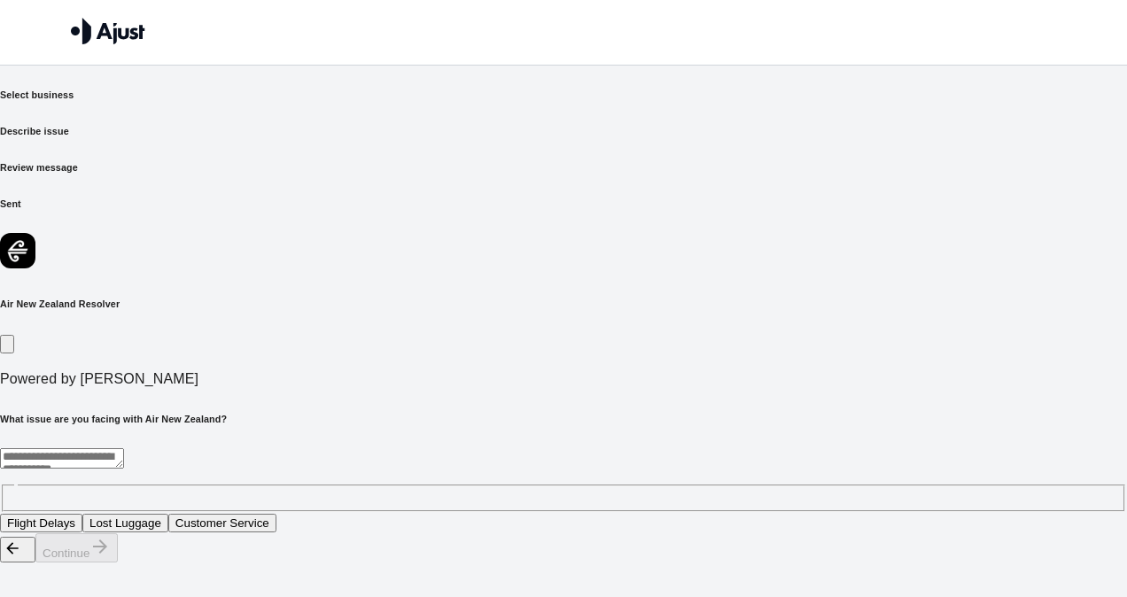
click at [82, 514] on button "Flight Delays" at bounding box center [41, 523] width 82 height 19
click at [118, 562] on button "Continue" at bounding box center [76, 547] width 82 height 29
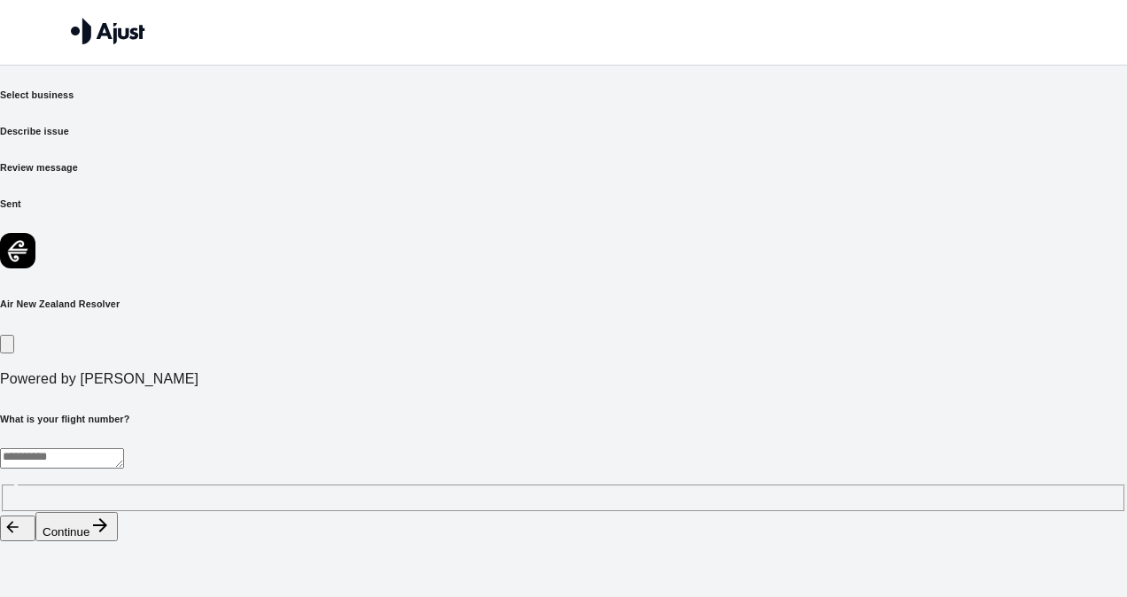
click at [124, 448] on textarea at bounding box center [62, 458] width 124 height 20
